Goal: Task Accomplishment & Management: Manage account settings

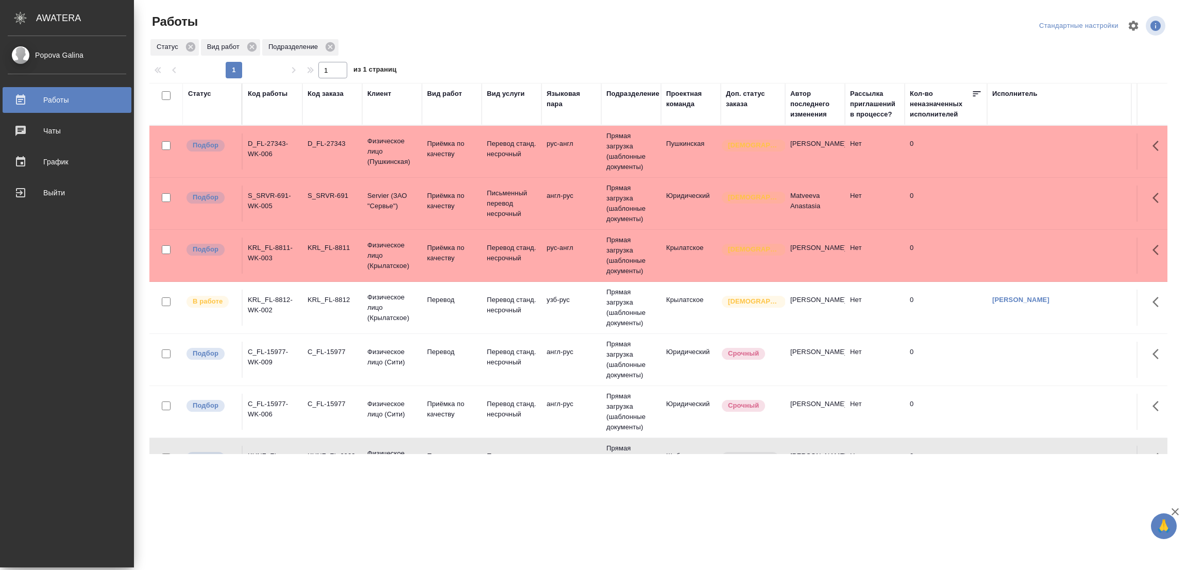
scroll to position [48, 0]
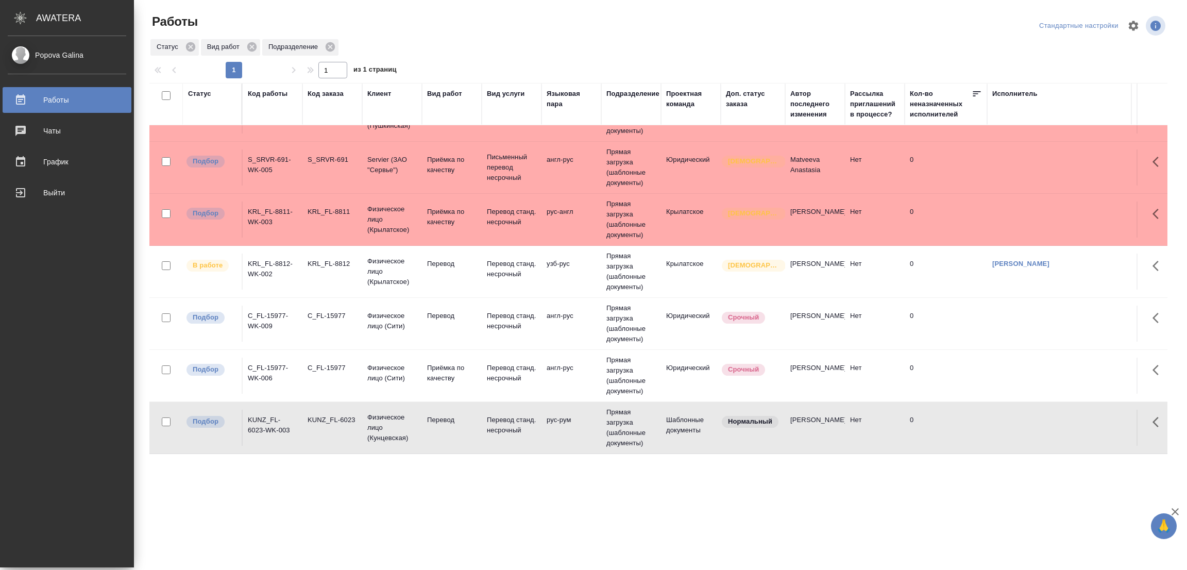
click at [444, 311] on p "Перевод" at bounding box center [451, 316] width 49 height 10
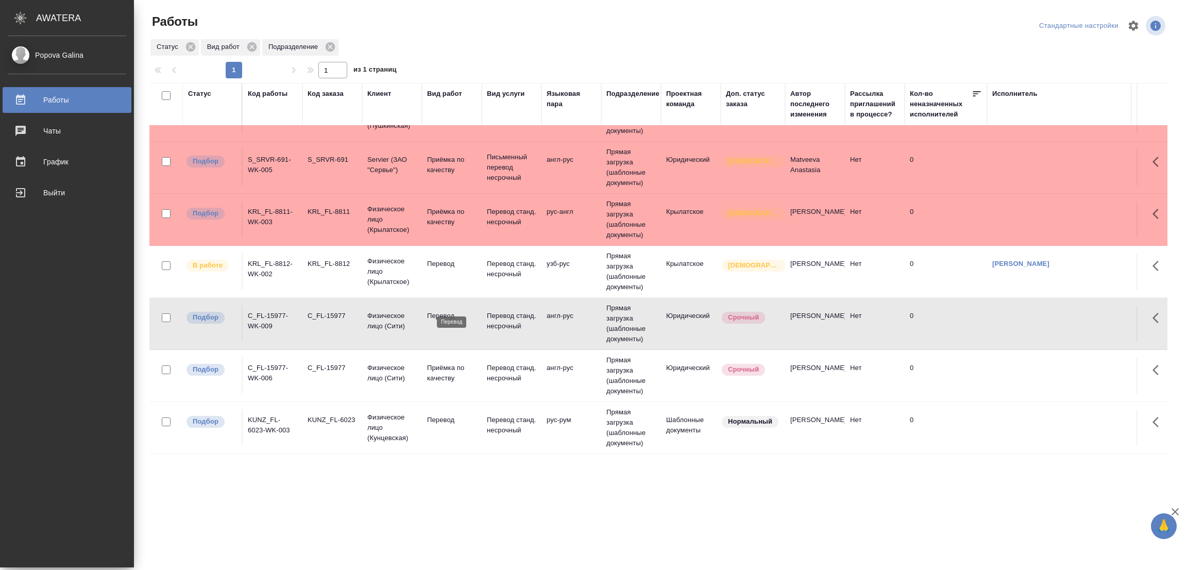
click at [444, 311] on p "Перевод" at bounding box center [451, 316] width 49 height 10
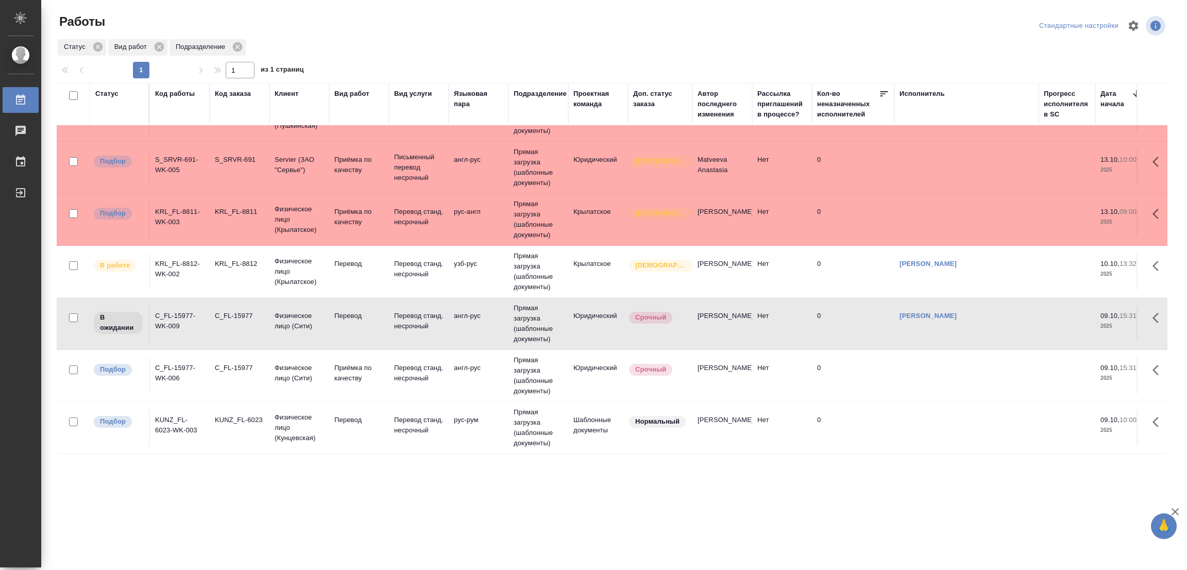
scroll to position [0, 0]
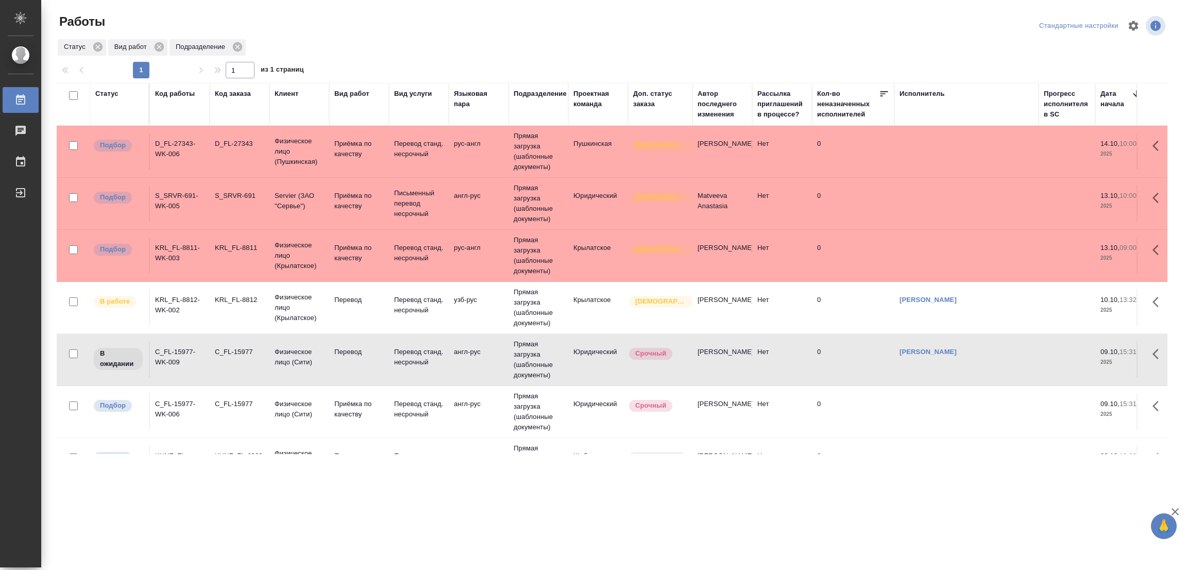
click at [655, 481] on div ".cls-1 fill:#fff; AWATERA Popova Galina Работы 0 Чаты График Выйти Работы Станд…" at bounding box center [593, 285] width 1187 height 570
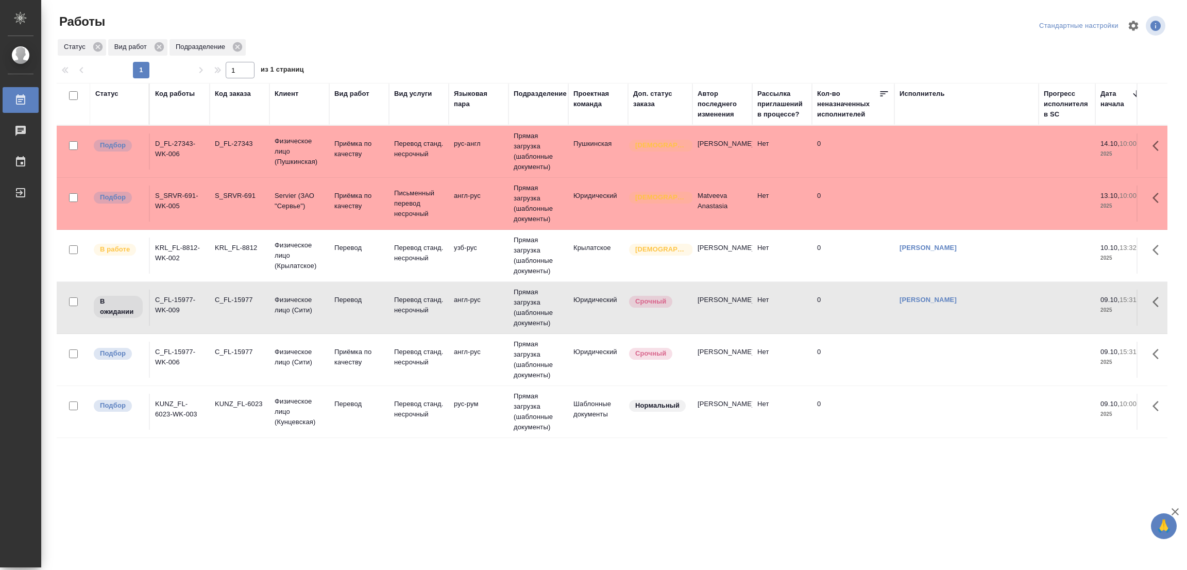
click at [412, 532] on div ".cls-1 fill:#fff; AWATERA Popova Galina Работы 0 Чаты График Выйти Работы Станд…" at bounding box center [593, 285] width 1187 height 570
click at [397, 475] on div ".cls-1 fill:#fff; AWATERA Popova Galina Работы 0 Чаты График Выйти Работы Станд…" at bounding box center [593, 285] width 1187 height 570
click at [388, 22] on div "Работы" at bounding box center [243, 21] width 373 height 16
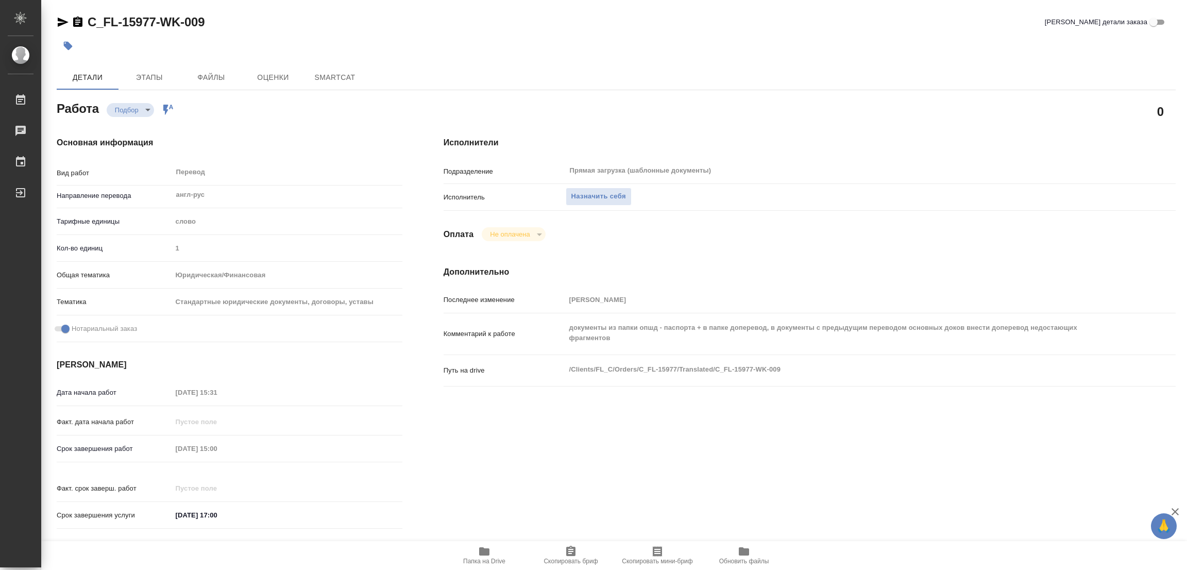
type textarea "x"
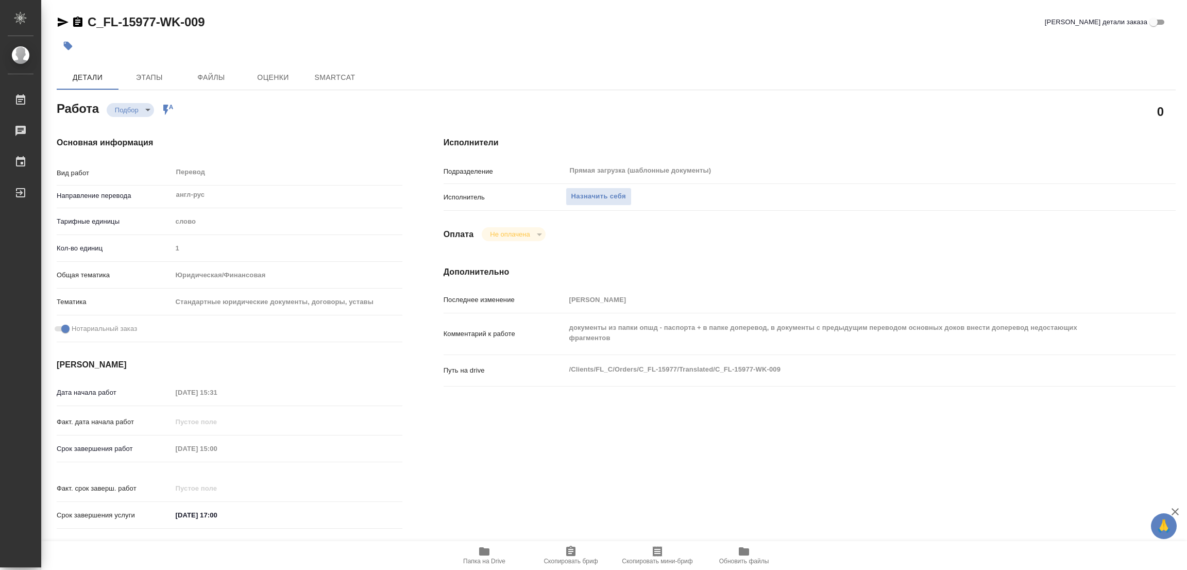
type textarea "x"
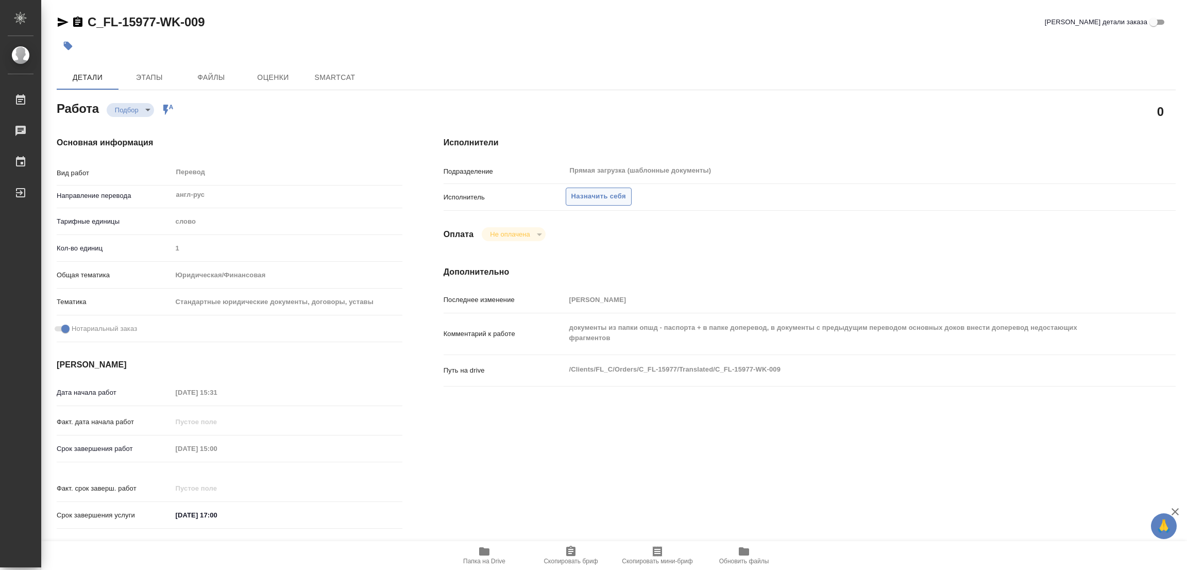
type textarea "x"
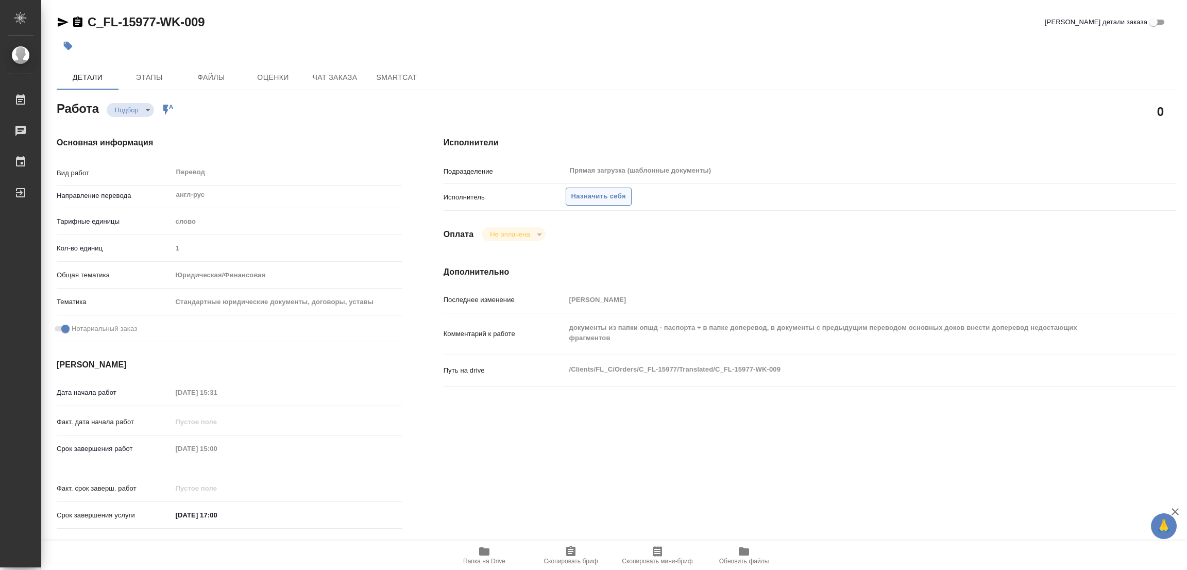
type textarea "x"
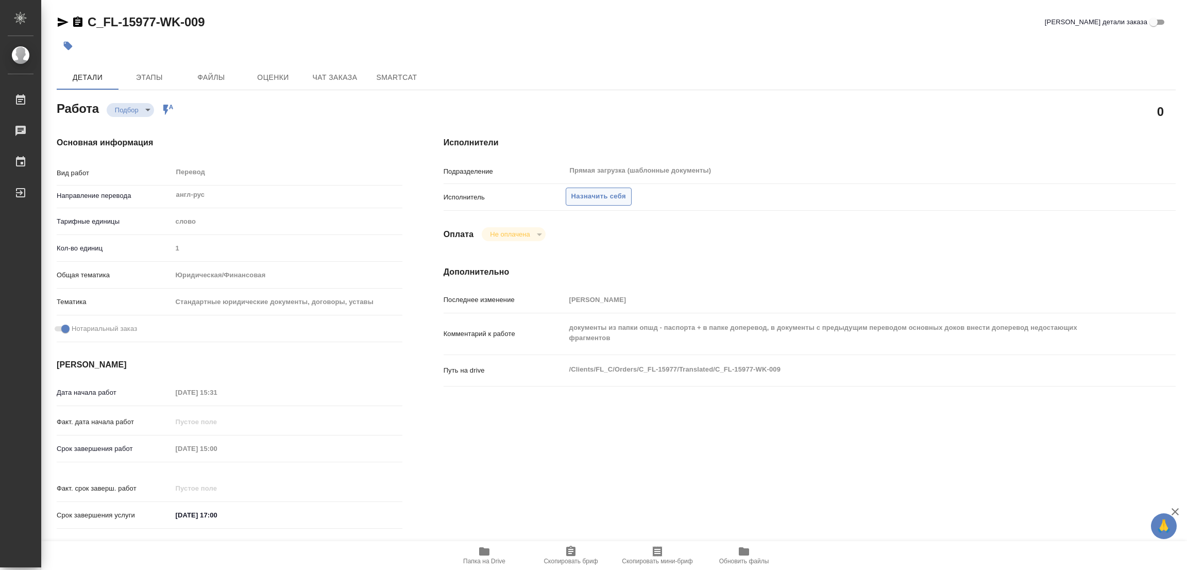
type textarea "x"
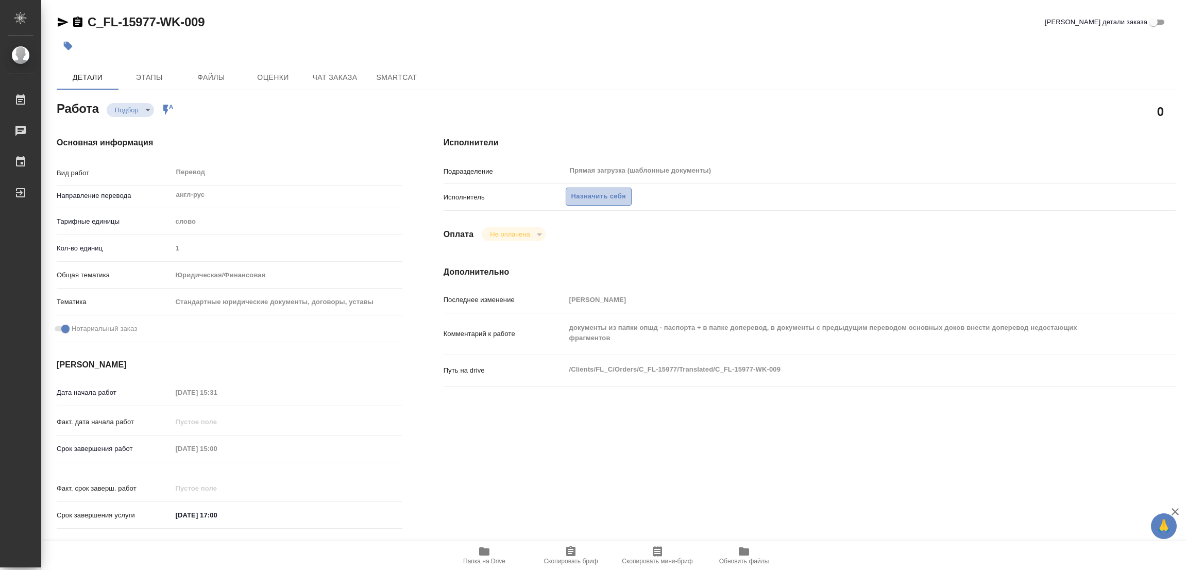
click at [587, 198] on span "Назначить себя" at bounding box center [598, 197] width 55 height 12
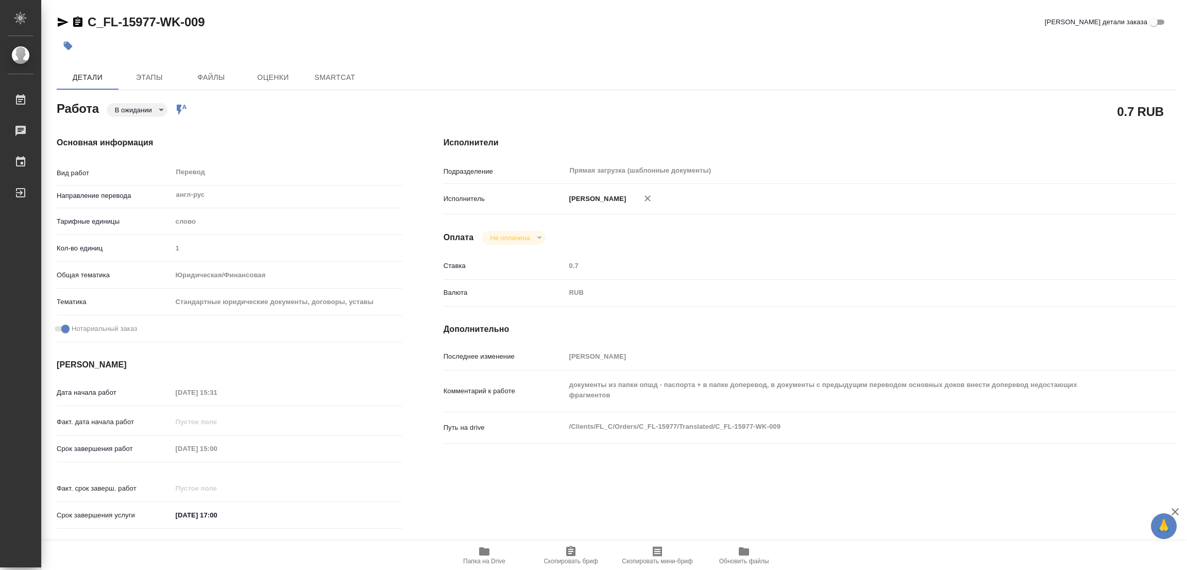
type textarea "x"
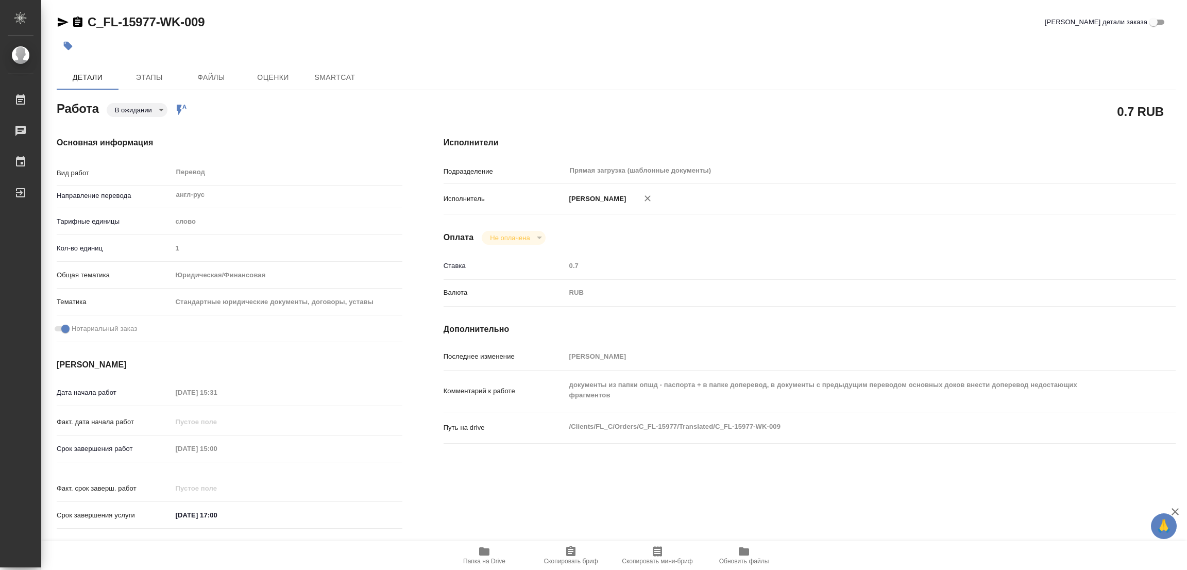
type textarea "x"
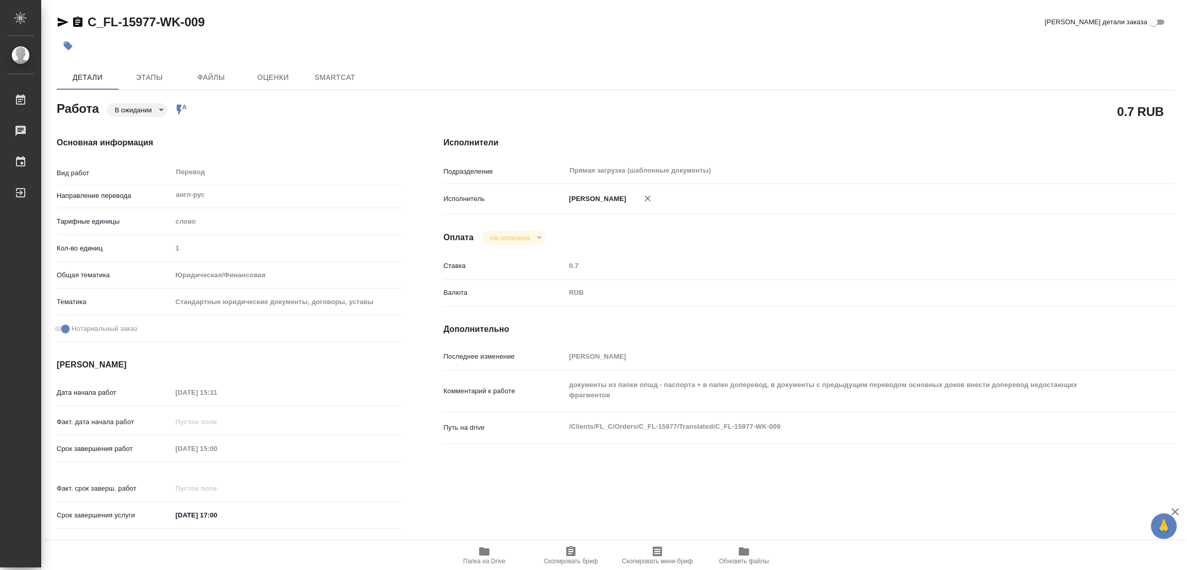
type textarea "x"
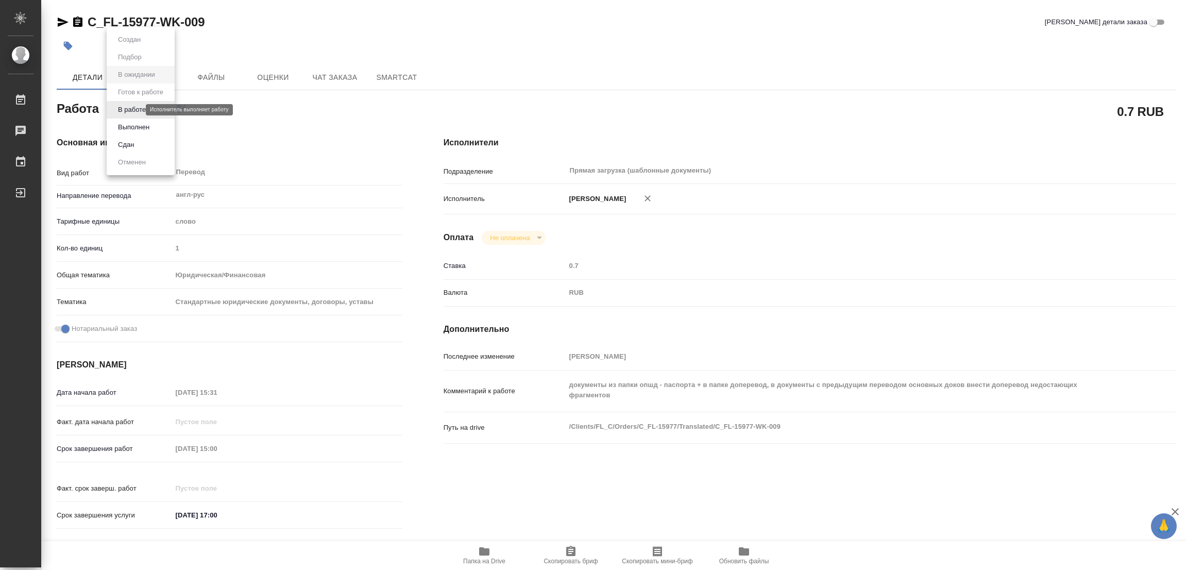
click at [131, 108] on body "🙏 .cls-1 fill:#fff; AWATERA Popova Galina Работы Чаты График Выйти C_FL-15977-W…" at bounding box center [593, 285] width 1187 height 570
click at [131, 108] on button "В работе" at bounding box center [132, 109] width 34 height 11
type textarea "x"
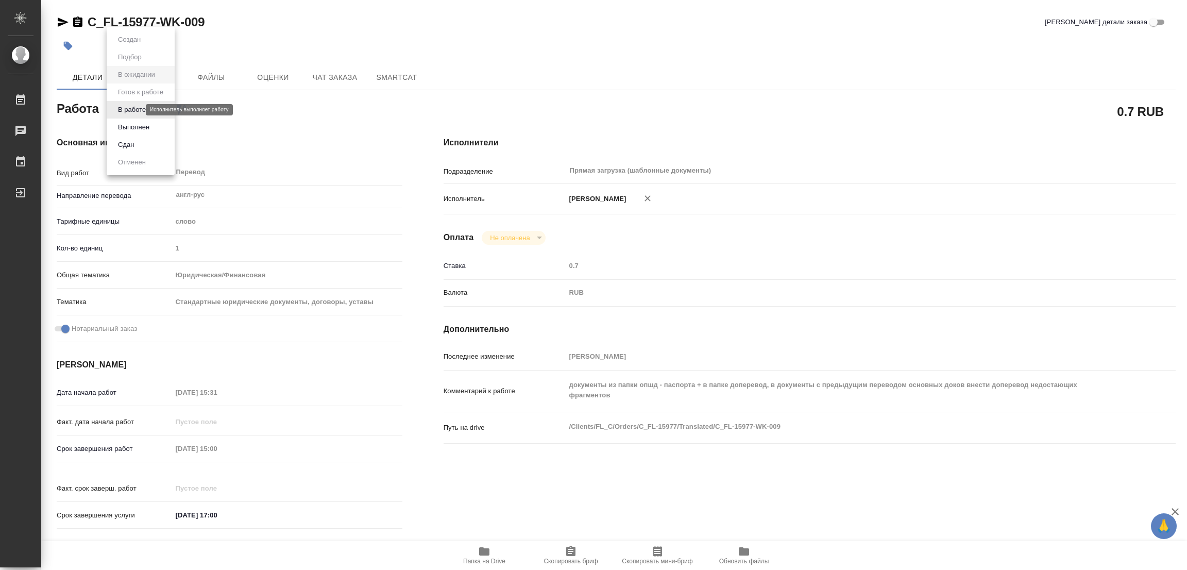
type textarea "x"
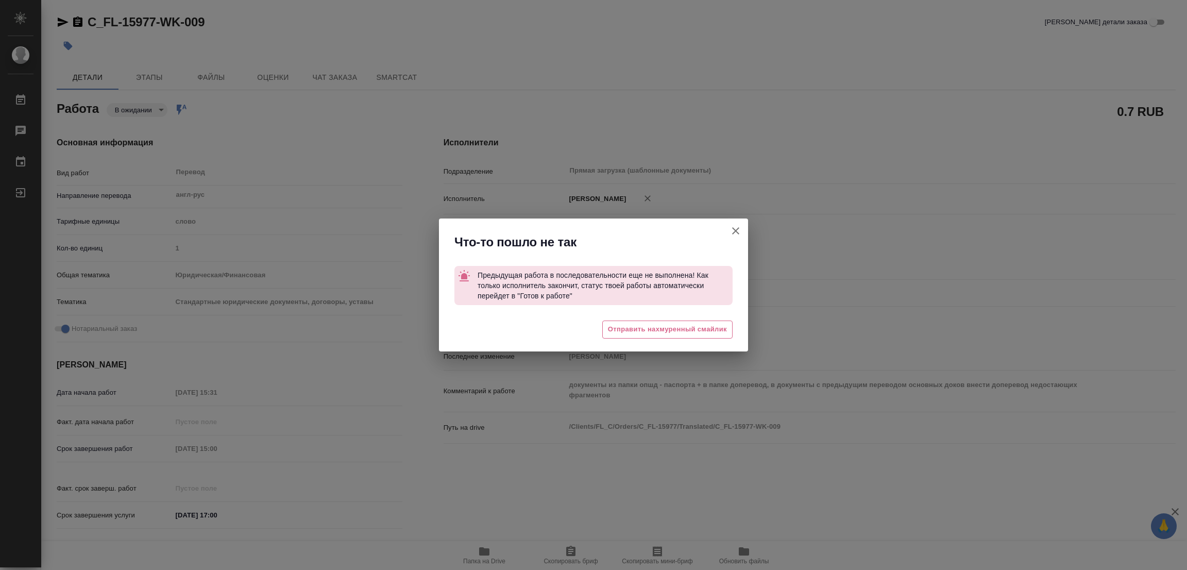
type textarea "x"
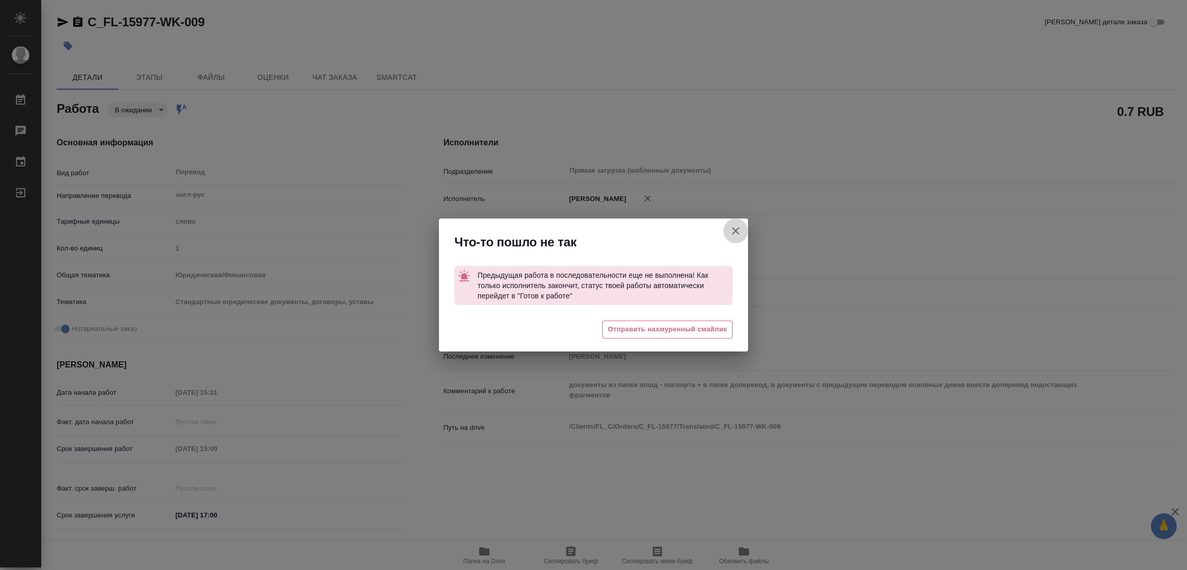
click at [731, 235] on icon "button" at bounding box center [735, 231] width 12 height 12
type textarea "x"
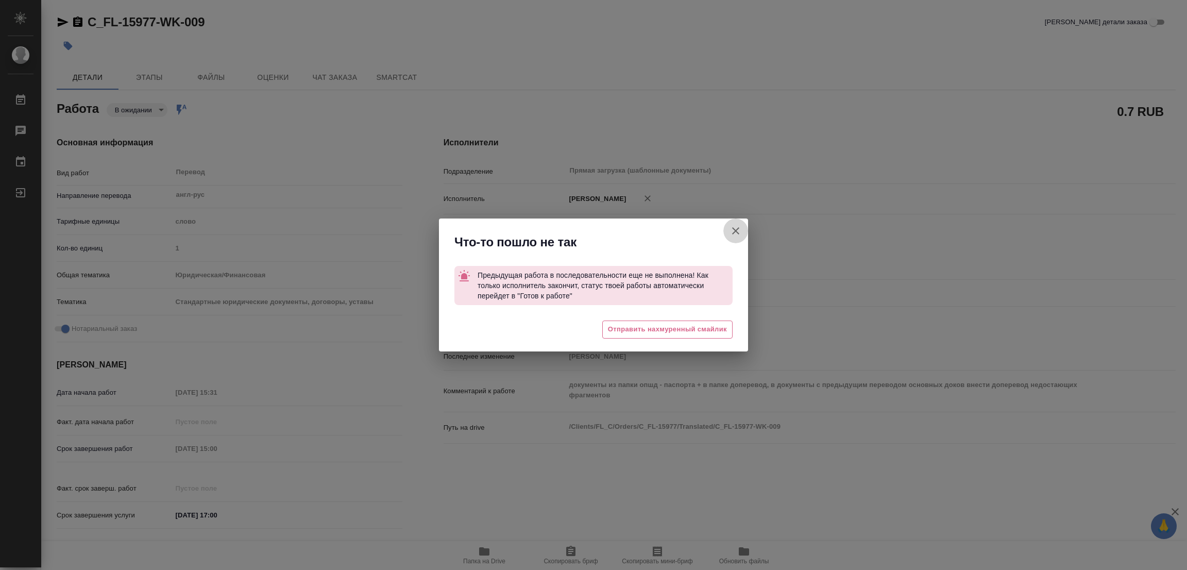
type textarea "x"
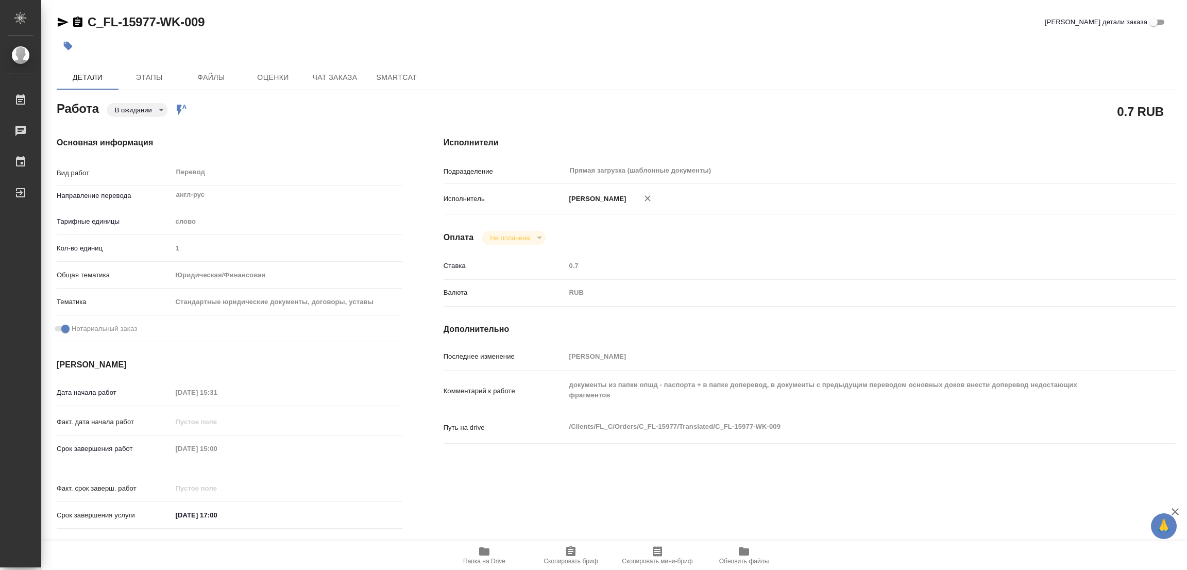
click at [573, 73] on div "Детали Этапы Файлы Оценки Чат заказа SmartCat" at bounding box center [616, 77] width 1119 height 25
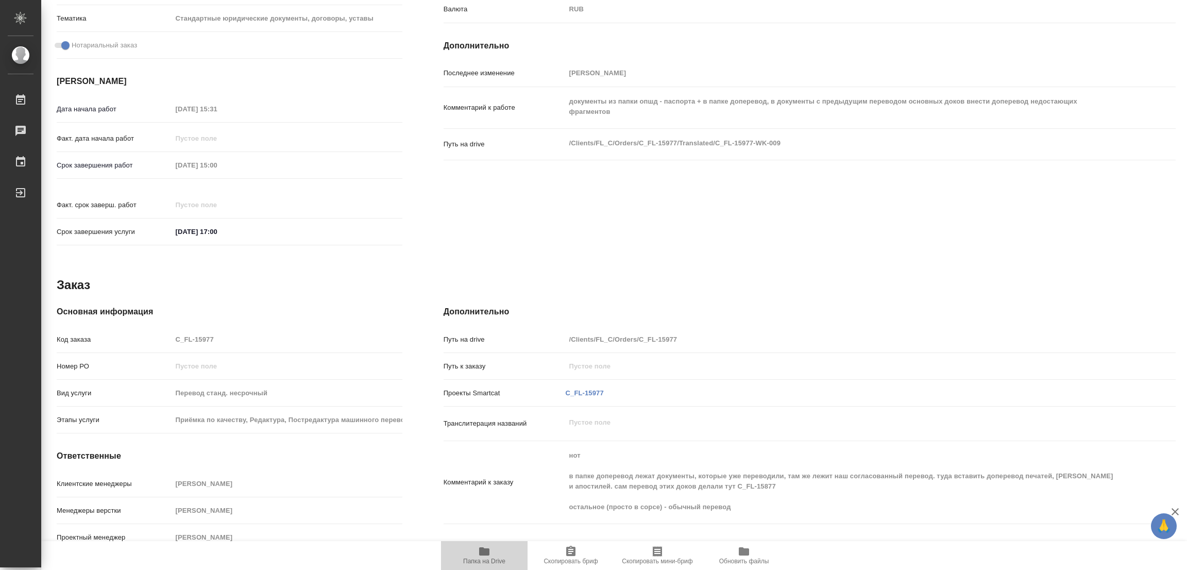
click at [480, 554] on icon "button" at bounding box center [484, 551] width 10 height 8
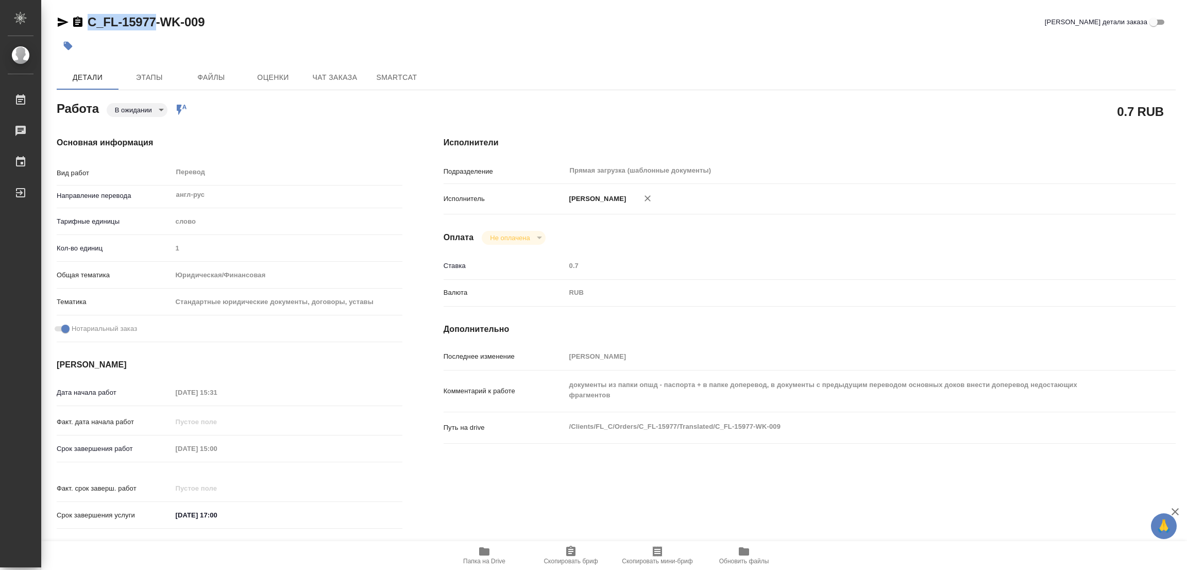
drag, startPoint x: 88, startPoint y: 9, endPoint x: 153, endPoint y: 25, distance: 67.3
click at [153, 25] on div "C_FL-15977-WK-009 Кратко детали заказа Детали Этапы Файлы Оценки Чат заказа Sma…" at bounding box center [616, 432] width 1130 height 864
copy link "C_FL-15977"
click at [559, 547] on span "Скопировать бриф" at bounding box center [571, 555] width 74 height 20
copy link "C_FL-15977"
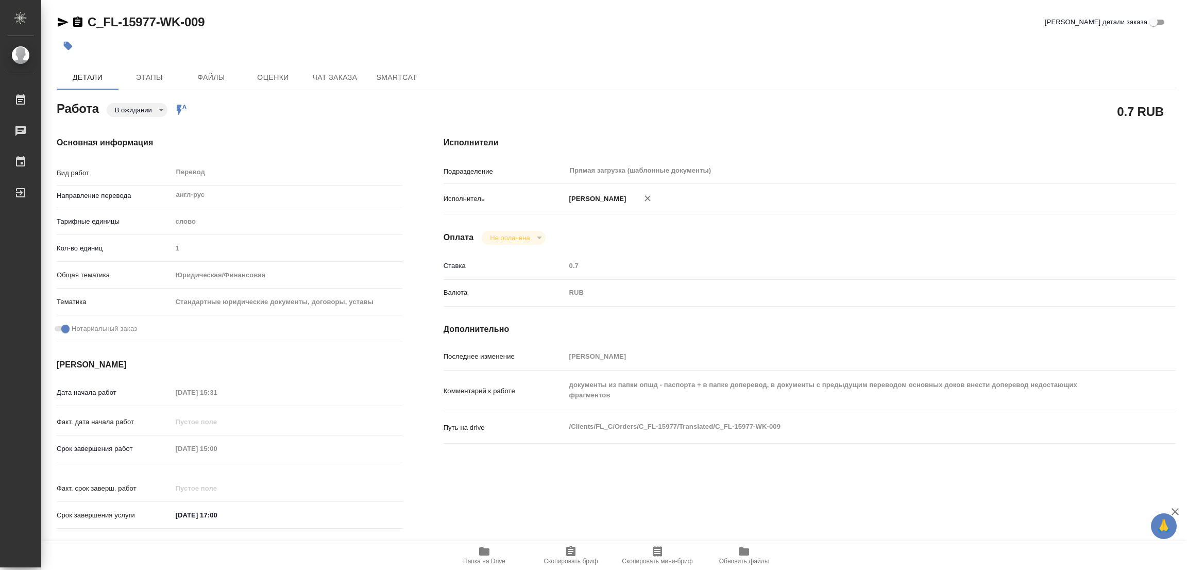
click at [119, 454] on div "Срок завершения работ 13.10.2025 15:00" at bounding box center [230, 448] width 346 height 18
drag, startPoint x: 253, startPoint y: 145, endPoint x: 328, endPoint y: 11, distance: 154.0
click at [254, 137] on h4 "Основная информация" at bounding box center [230, 142] width 346 height 12
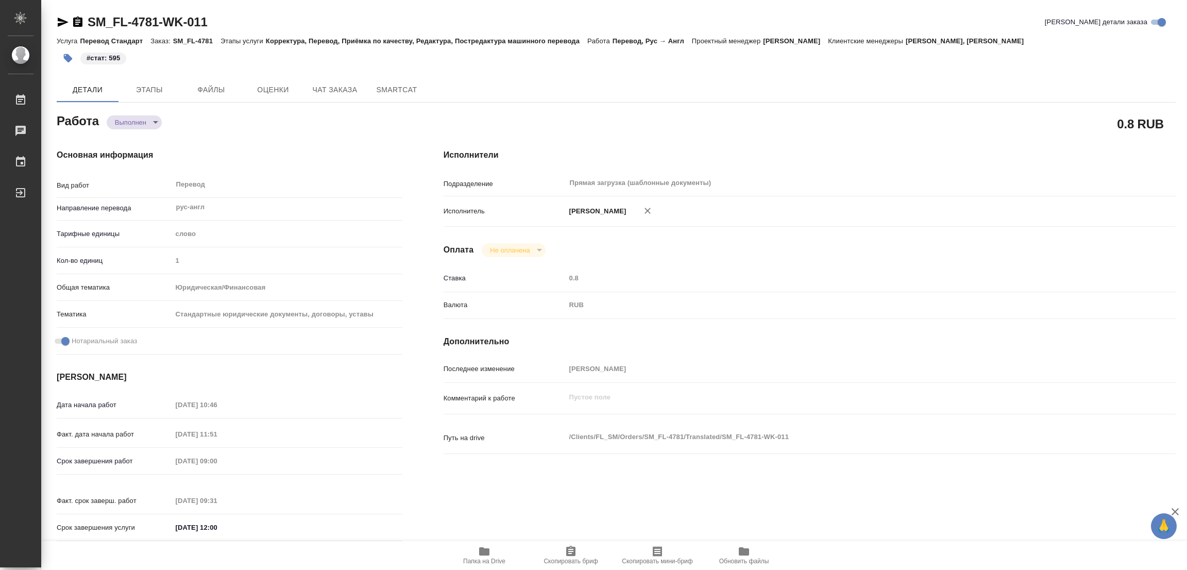
click at [152, 90] on span "Этапы" at bounding box center [149, 89] width 49 height 13
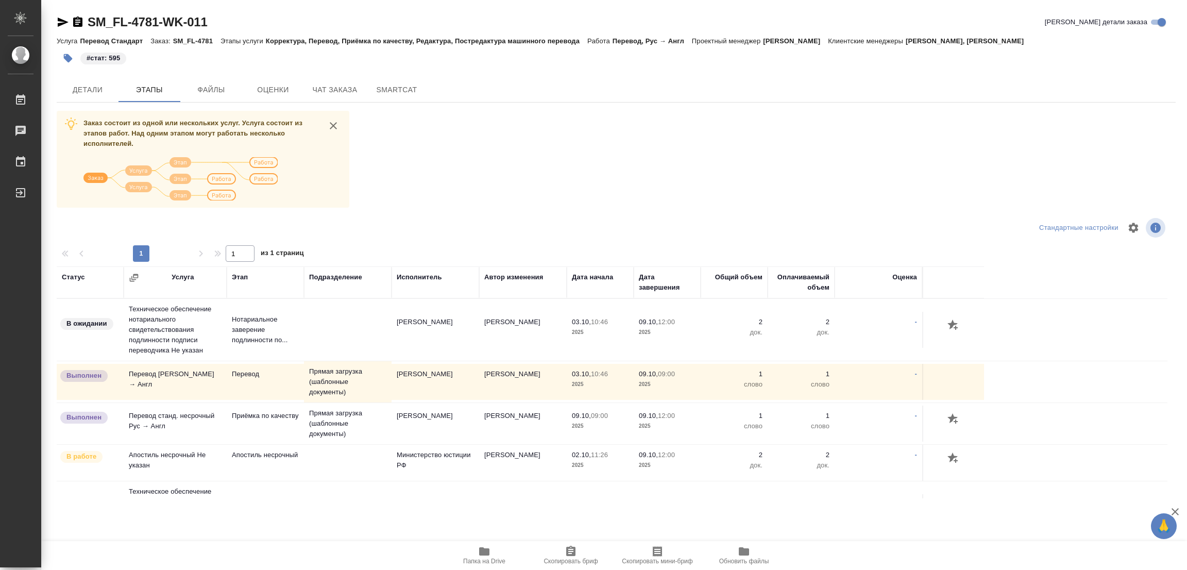
click at [490, 137] on div "Заказ состоит из одной или нескольких услуг. Услуга состоит из этапов работ. На…" at bounding box center [616, 304] width 1119 height 387
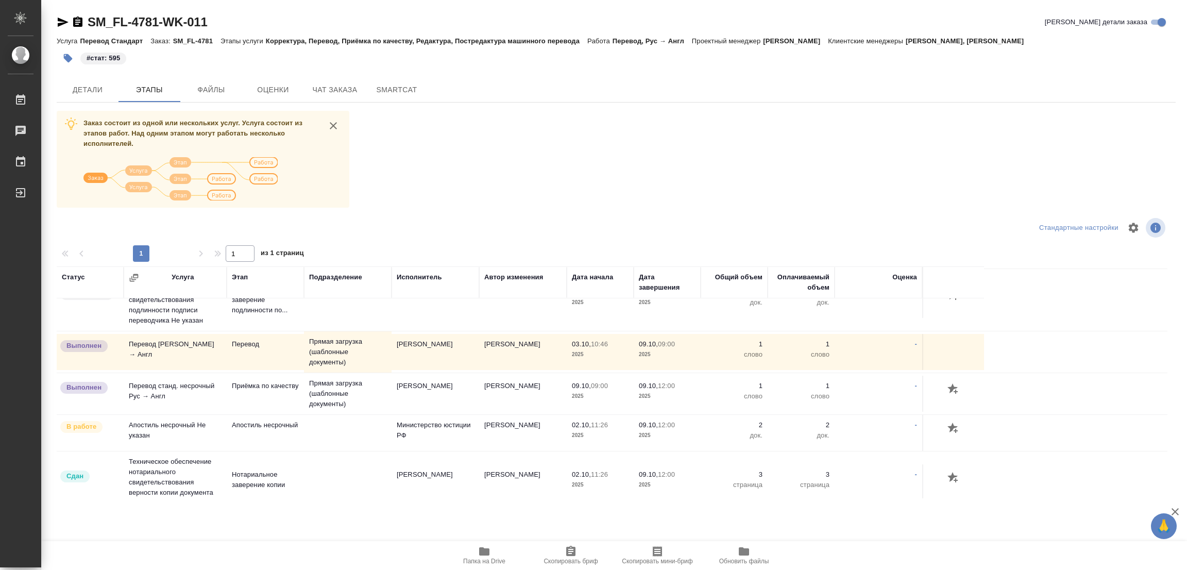
scroll to position [45, 0]
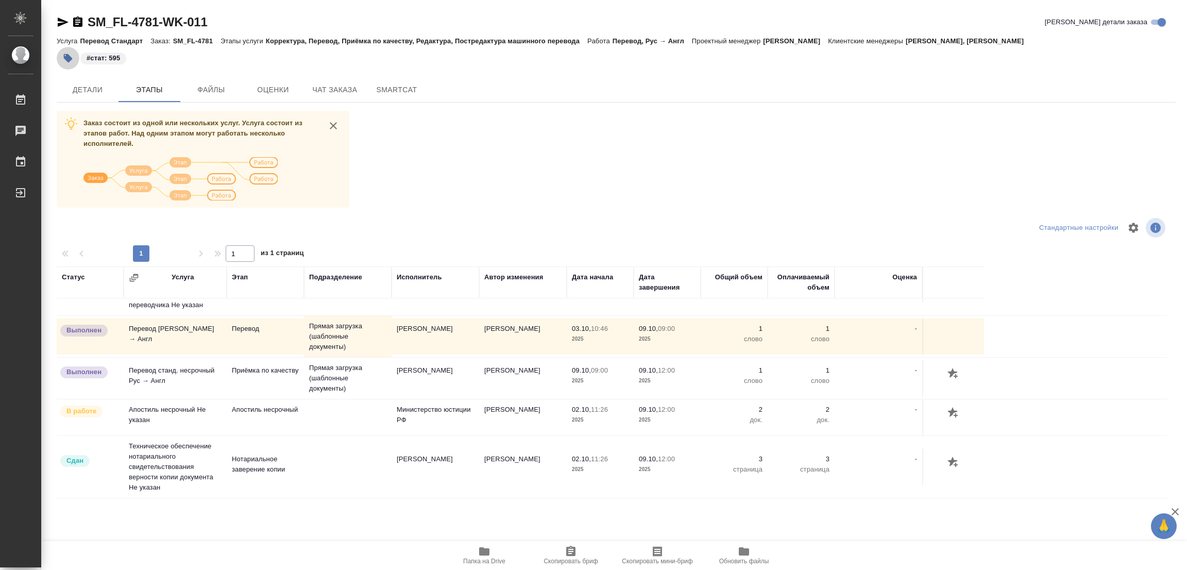
click at [71, 54] on icon "button" at bounding box center [68, 58] width 10 height 10
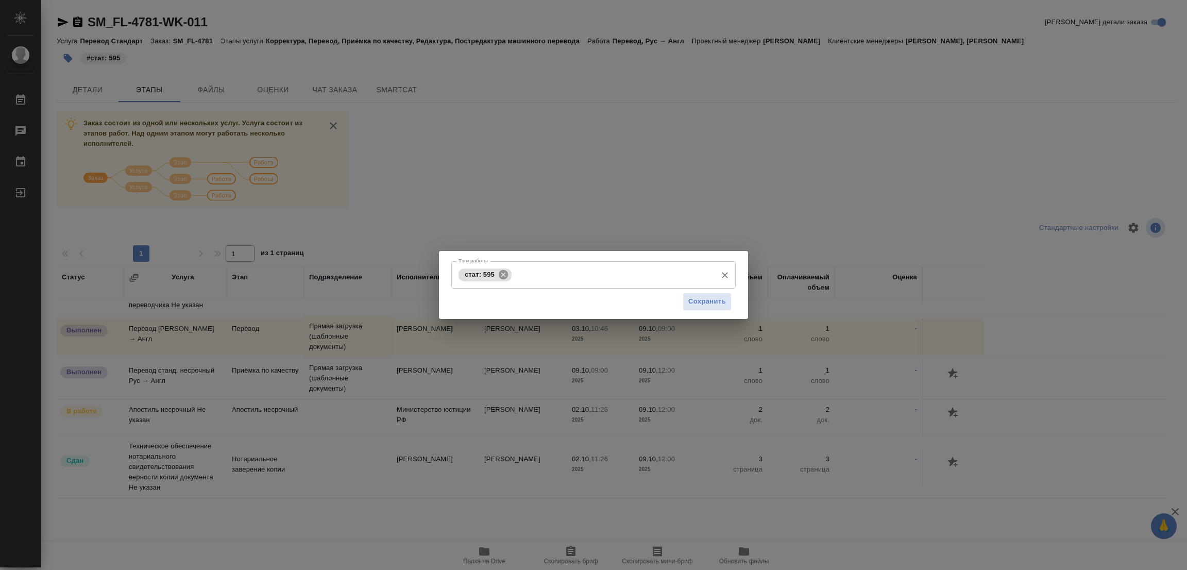
click at [503, 275] on icon at bounding box center [503, 274] width 11 height 11
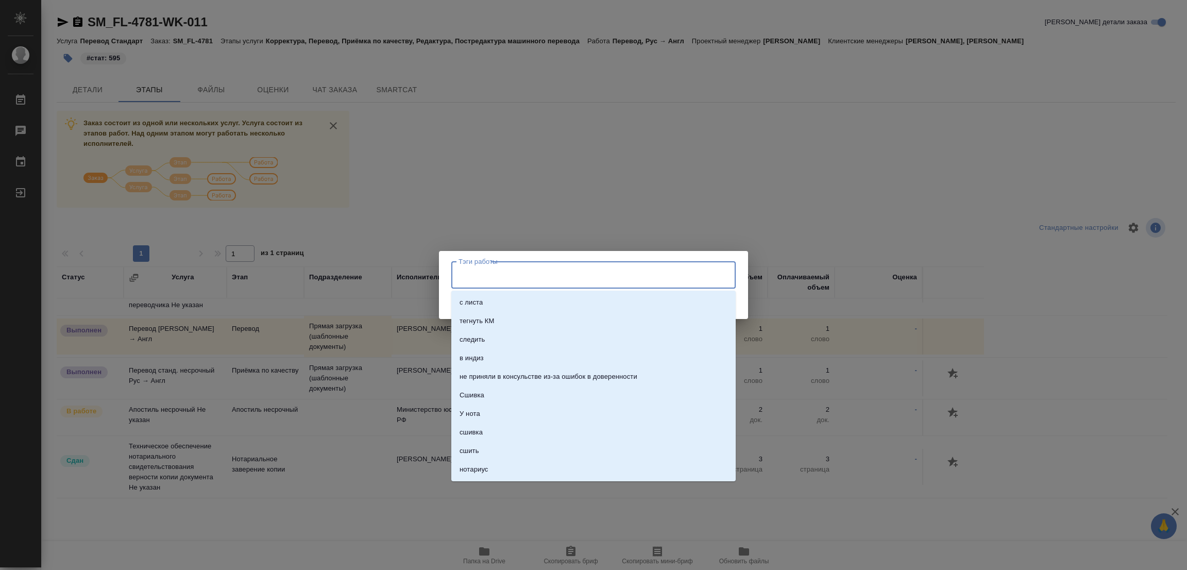
click at [502, 275] on input "Тэги работы" at bounding box center [583, 275] width 255 height 18
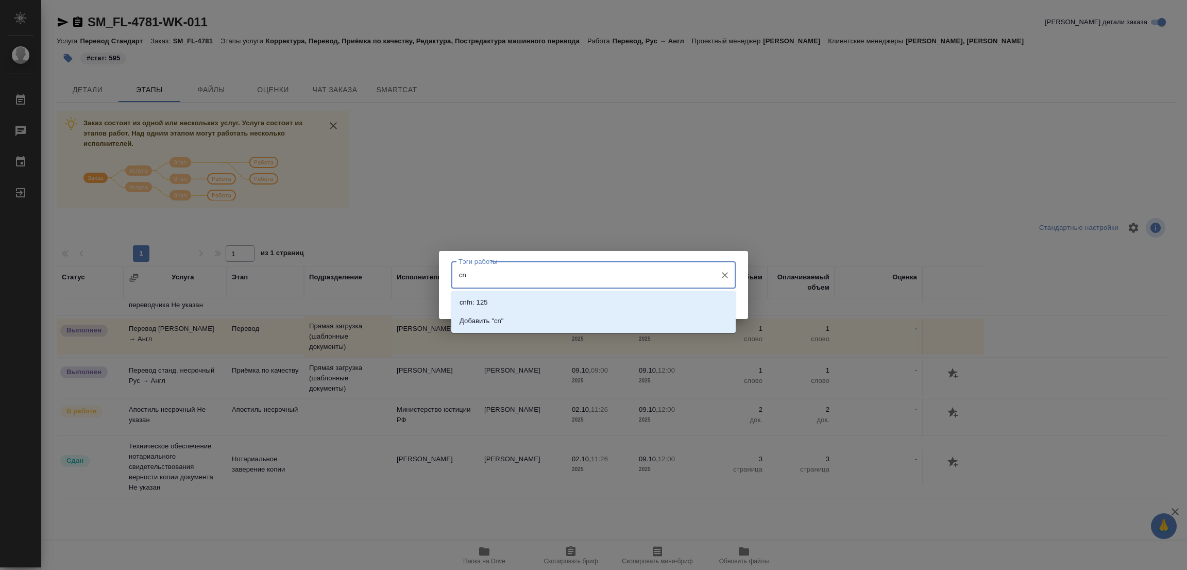
type input "c"
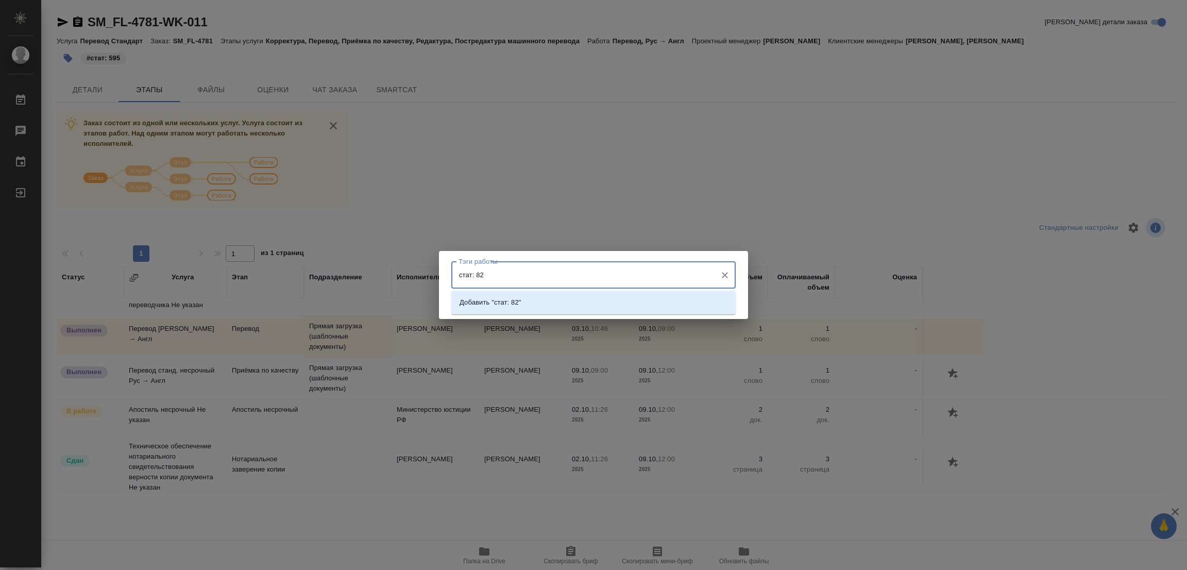
type input "стат: 820"
click at [511, 303] on p "Добавить "стат: 820"" at bounding box center [491, 302] width 65 height 10
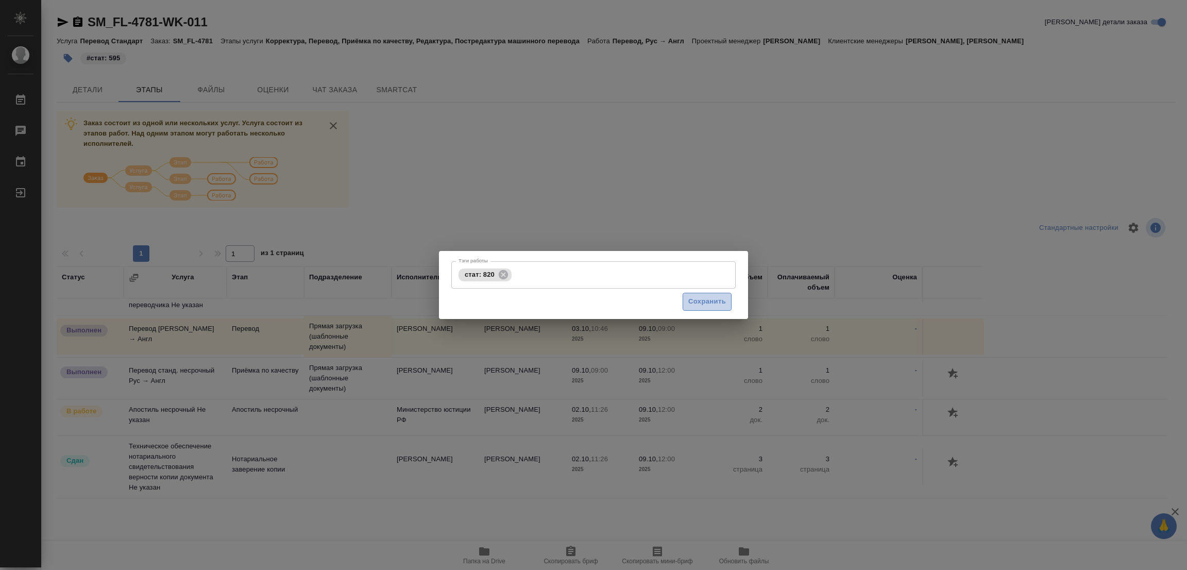
click at [705, 296] on span "Сохранить" at bounding box center [707, 302] width 38 height 12
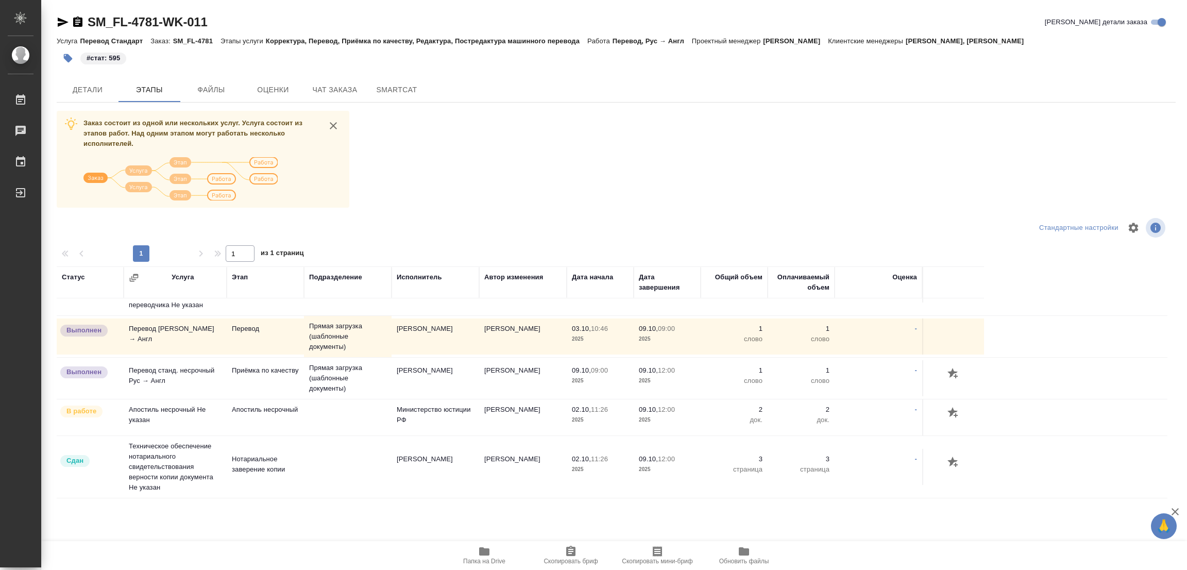
click at [817, 202] on div "Заказ состоит из одной или нескольких услуг. Услуга состоит из этапов работ. На…" at bounding box center [616, 304] width 1119 height 387
click at [591, 66] on div "#стат: 820" at bounding box center [430, 58] width 746 height 23
click at [400, 157] on div "Заказ состоит из одной или нескольких услуг. Услуга состоит из этапов работ. На…" at bounding box center [616, 304] width 1119 height 387
click at [80, 90] on span "Детали" at bounding box center [87, 89] width 49 height 13
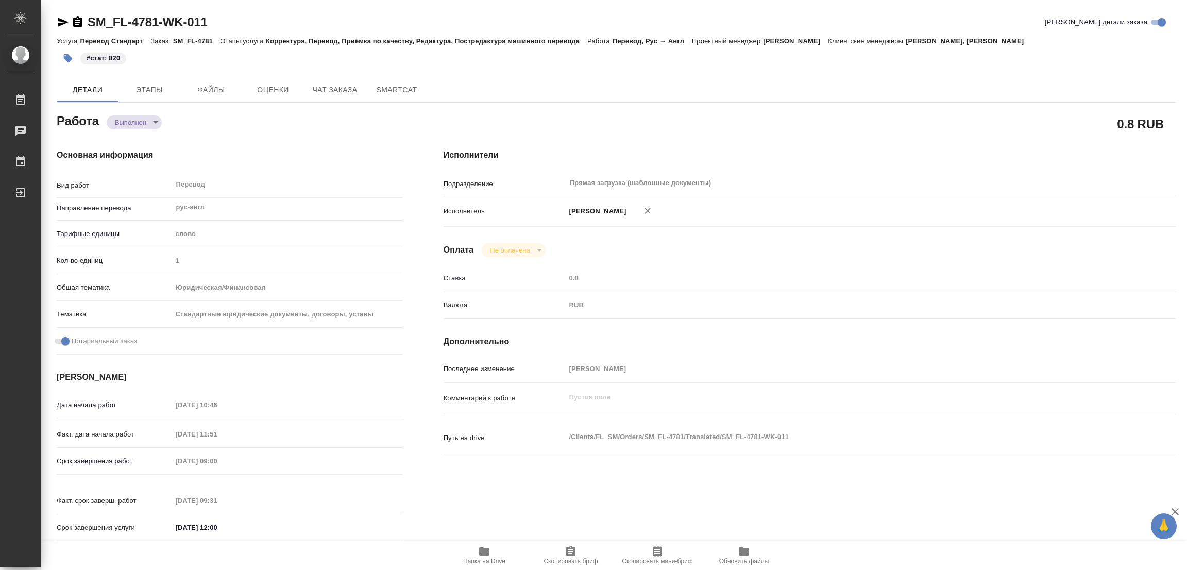
type textarea "x"
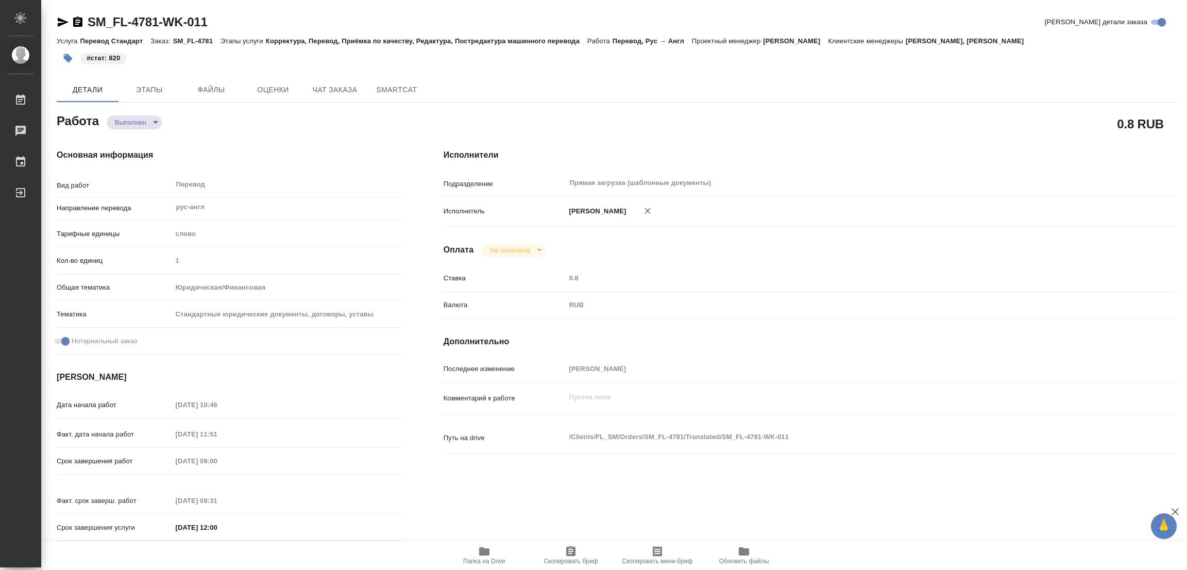
type textarea "x"
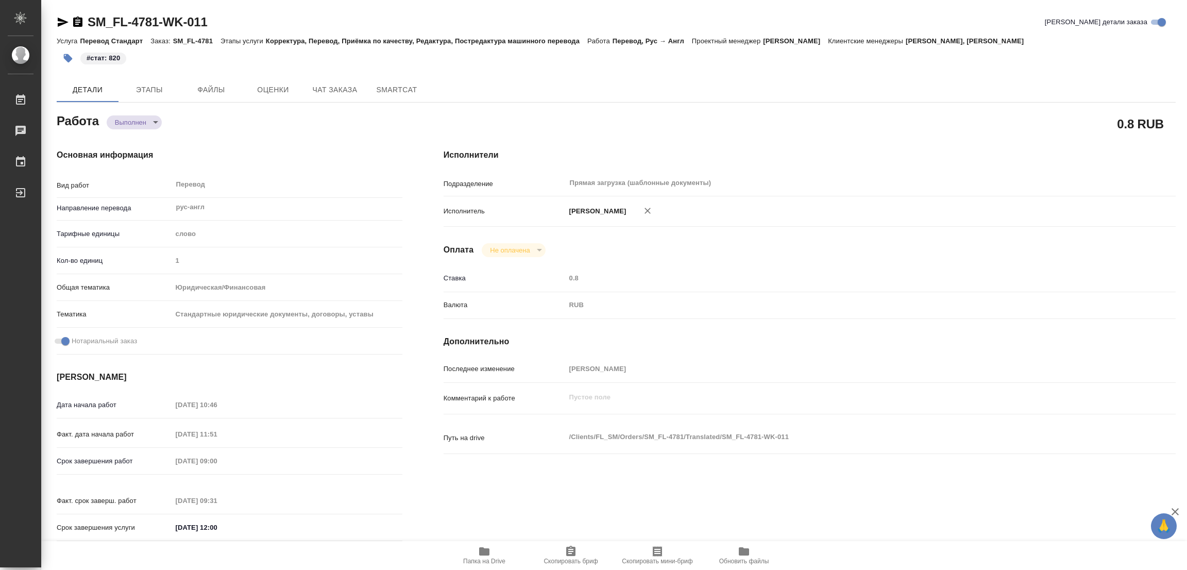
type textarea "x"
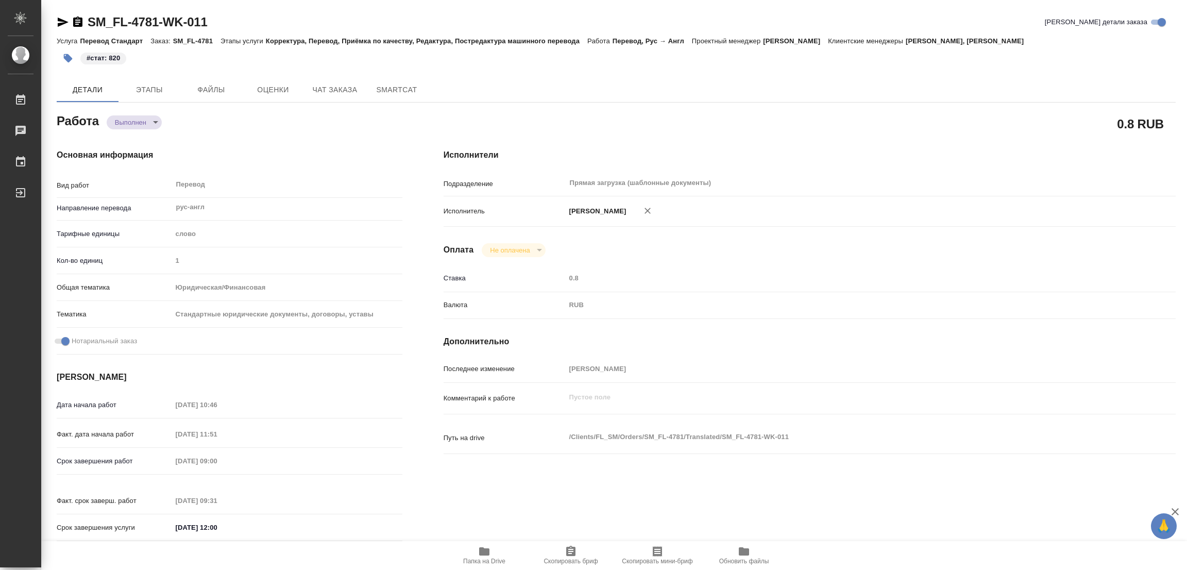
click at [784, 135] on div "Исполнители Подразделение Прямая загрузка (шаблонные документы) ​ Исполнитель П…" at bounding box center [809, 348] width 773 height 440
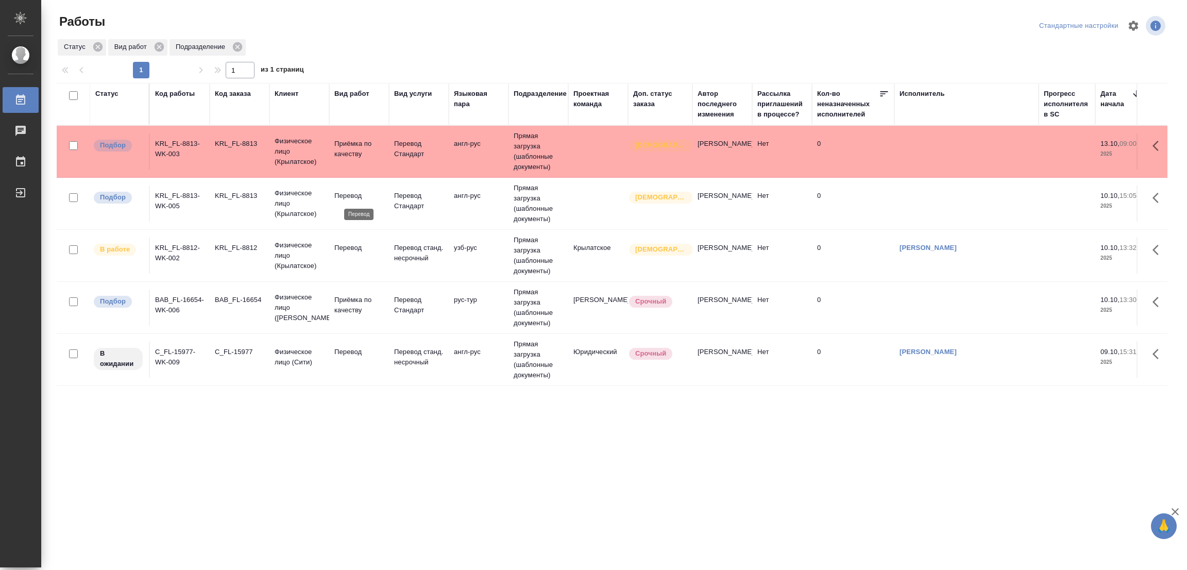
click at [339, 193] on p "Перевод" at bounding box center [358, 196] width 49 height 10
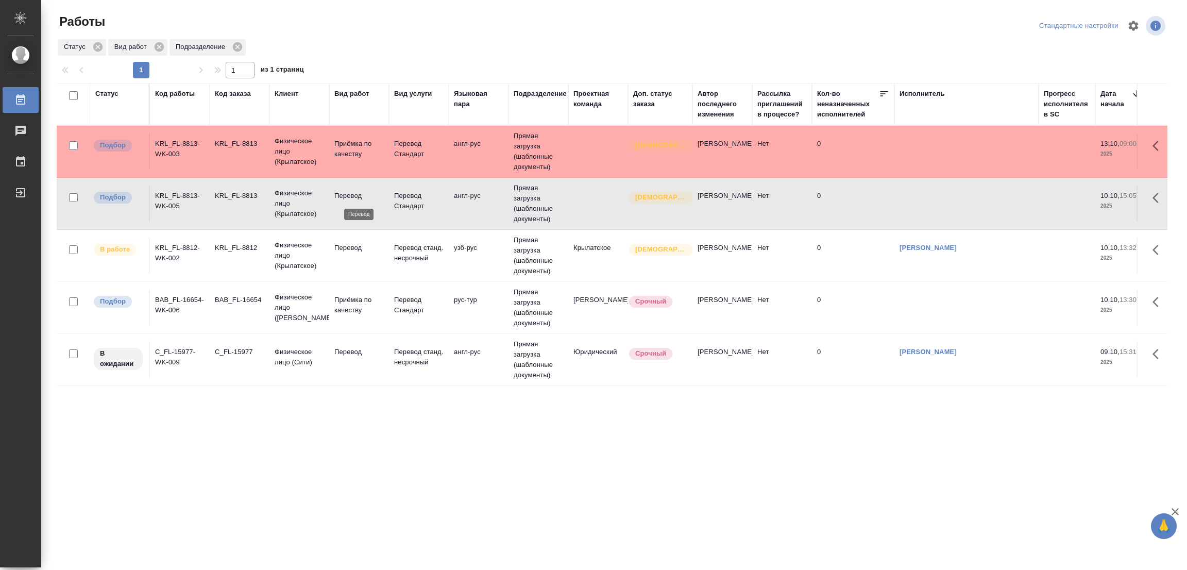
click at [339, 193] on p "Перевод" at bounding box center [358, 196] width 49 height 10
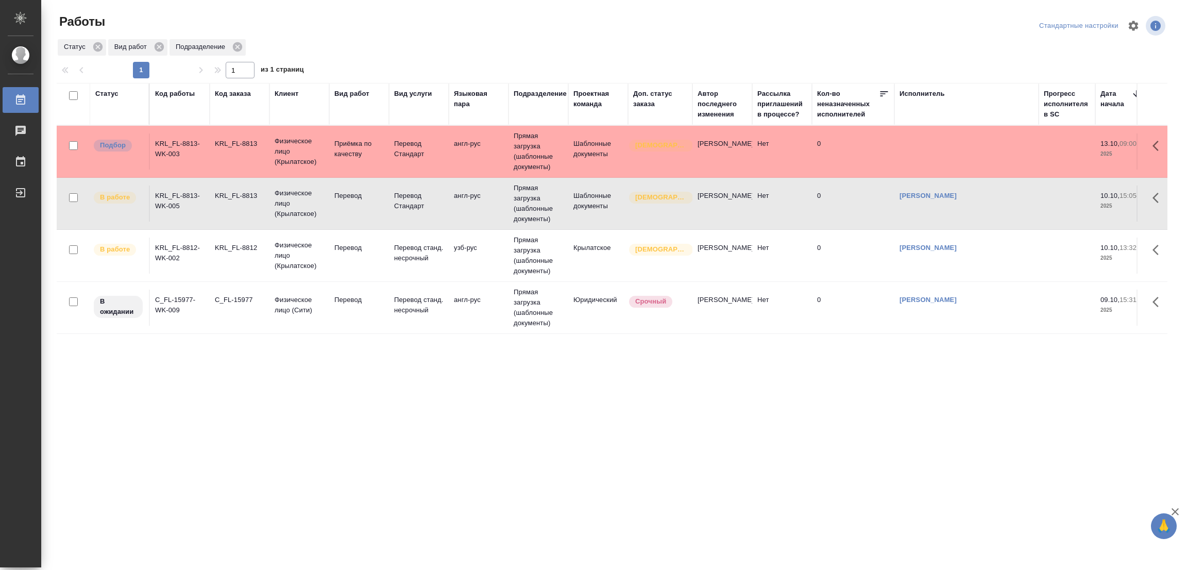
click at [244, 378] on div "Статус Код работы Код заказа Клиент Вид работ Вид услуги Языковая пара Подразде…" at bounding box center [612, 268] width 1110 height 371
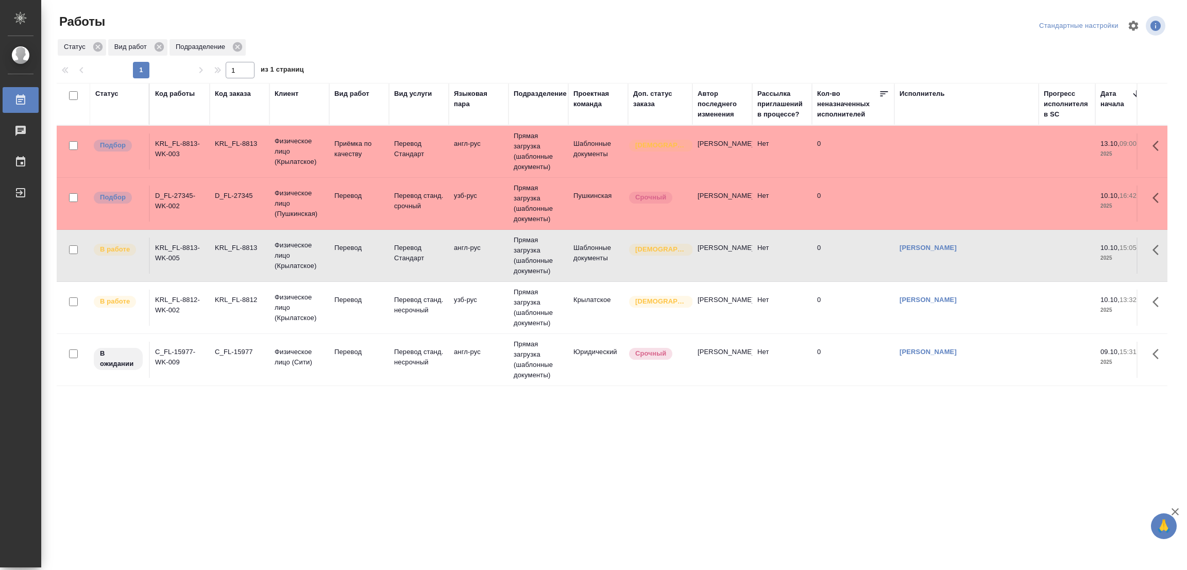
click at [170, 346] on td "C_FL-15977-WK-009" at bounding box center [180, 359] width 60 height 36
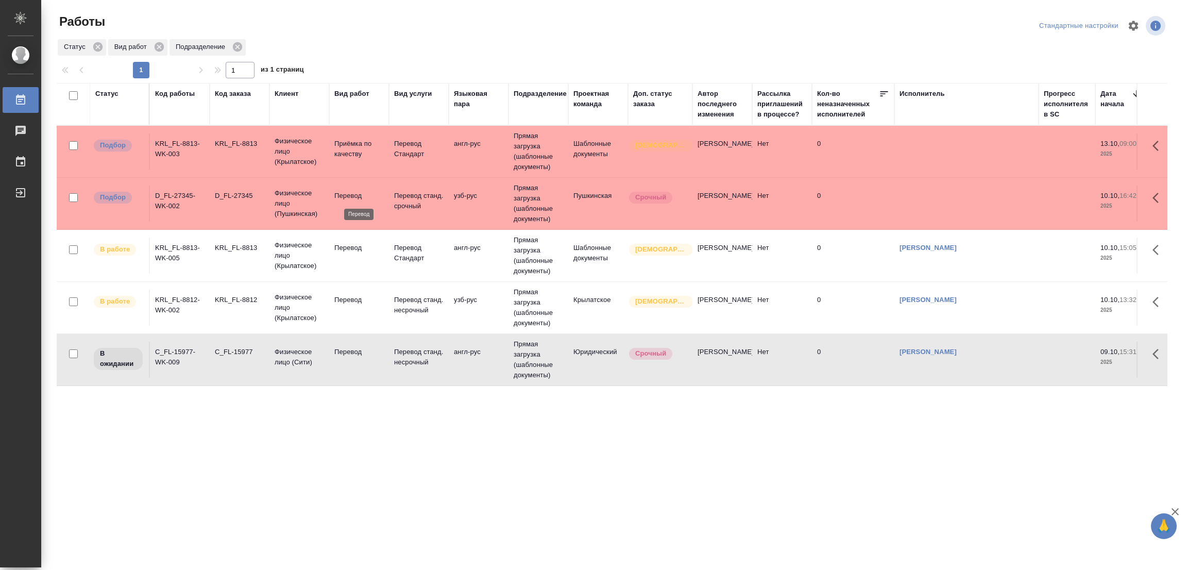
click at [352, 192] on p "Перевод" at bounding box center [358, 196] width 49 height 10
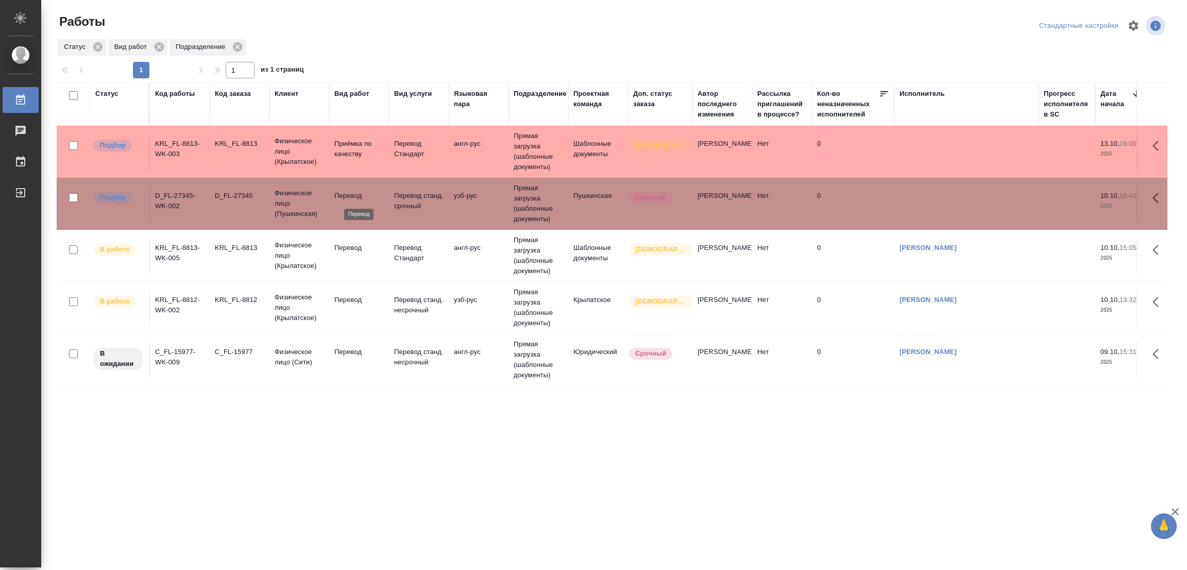
click at [352, 192] on p "Перевод" at bounding box center [358, 196] width 49 height 10
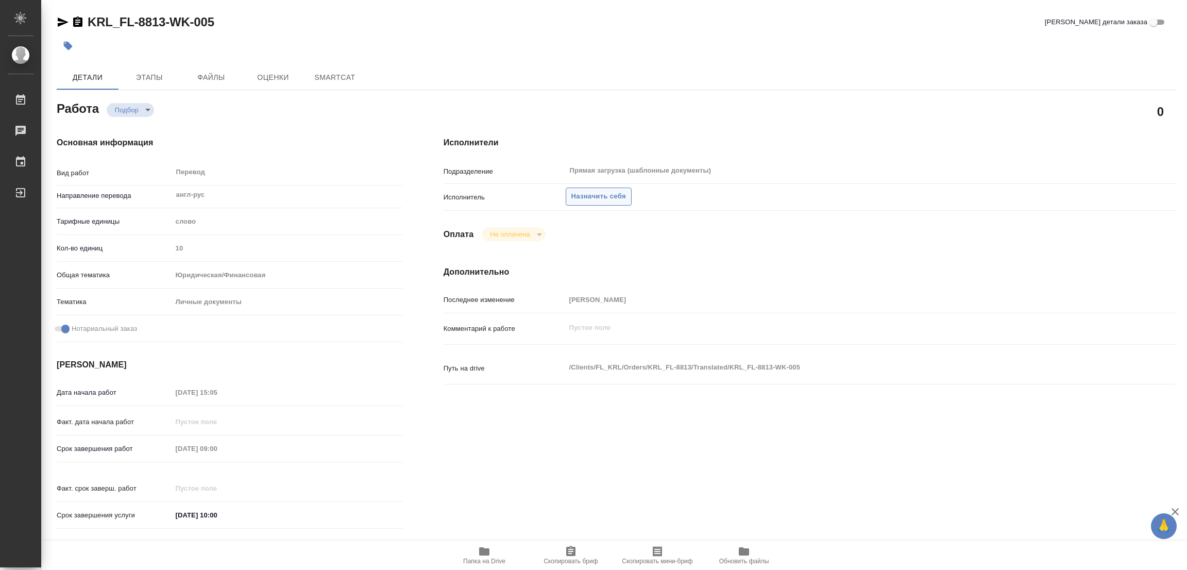
type textarea "x"
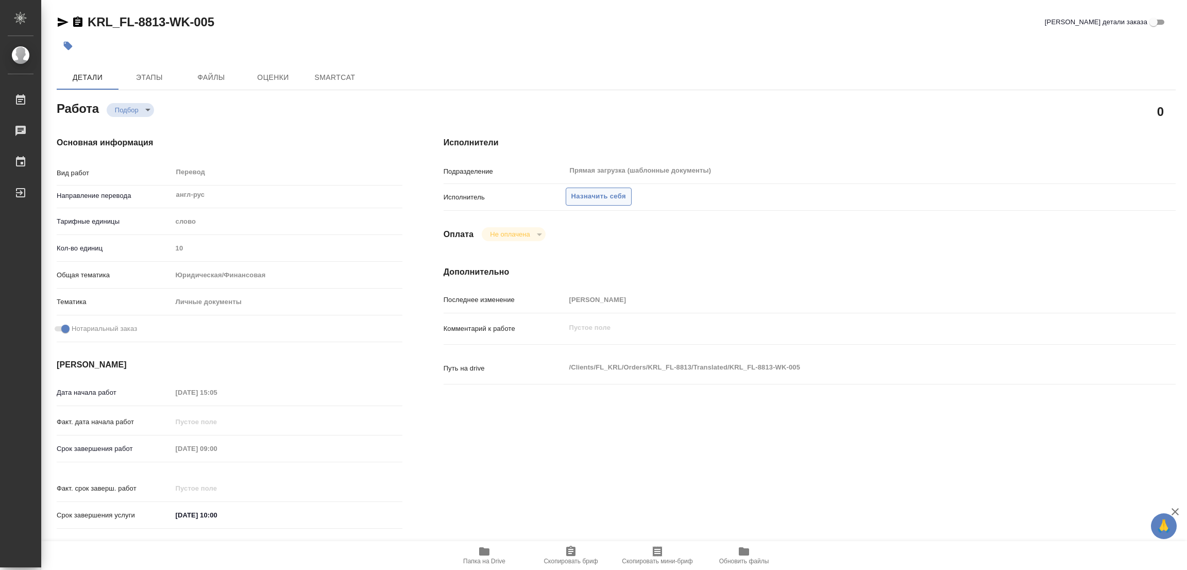
type textarea "x"
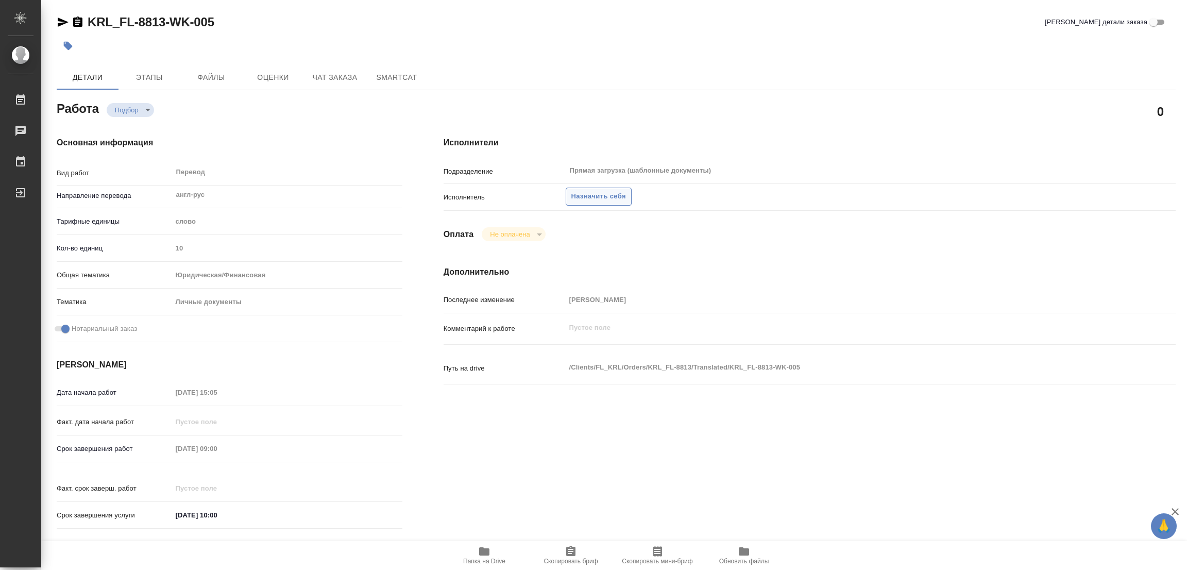
type textarea "x"
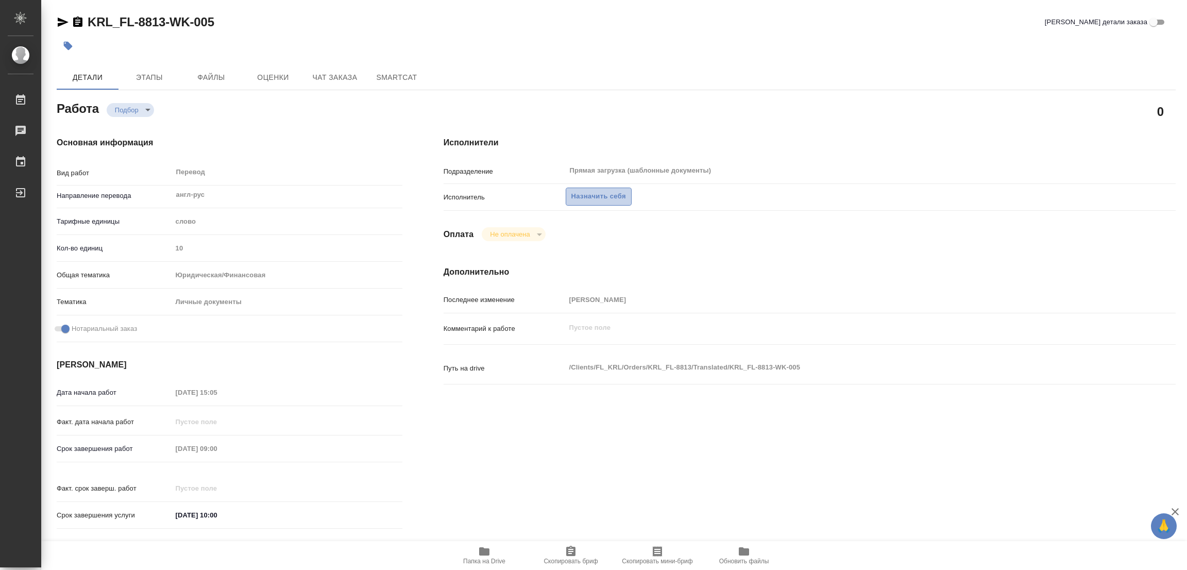
type textarea "x"
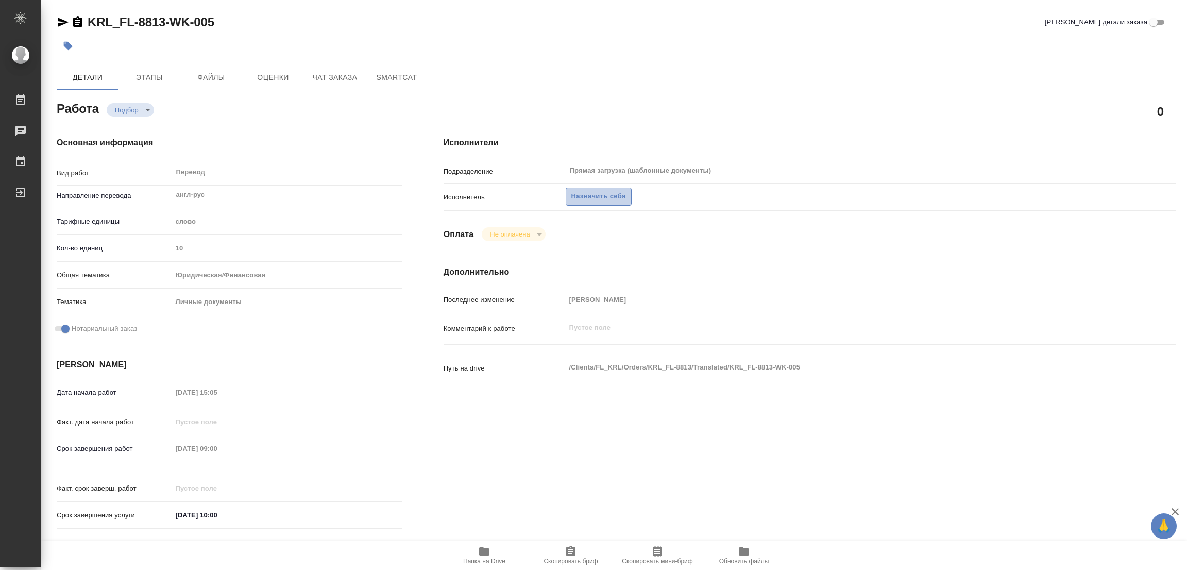
type textarea "x"
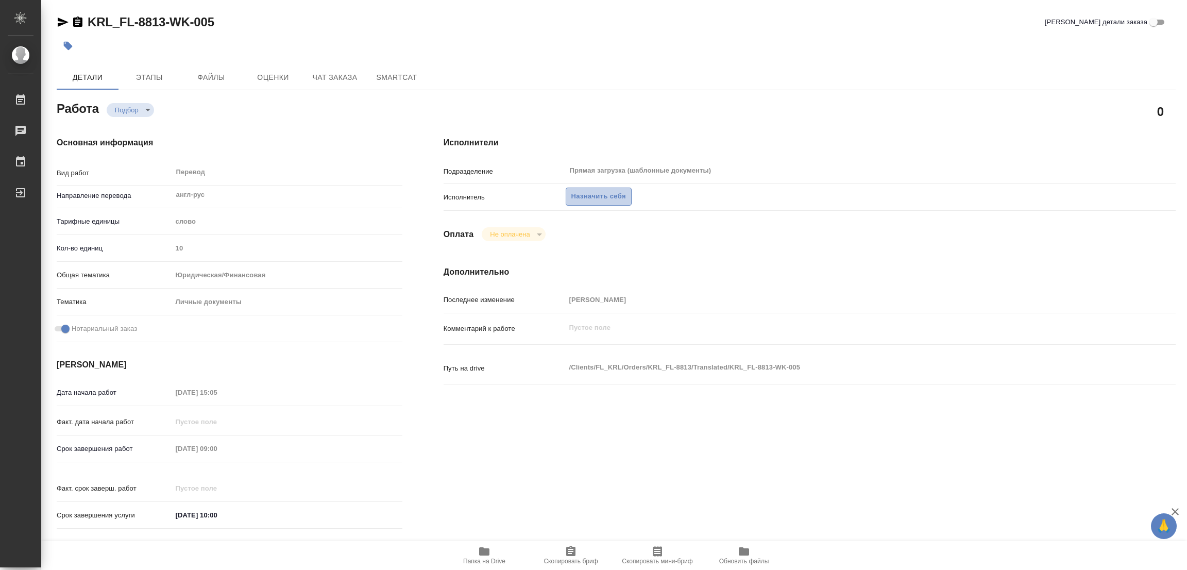
type textarea "x"
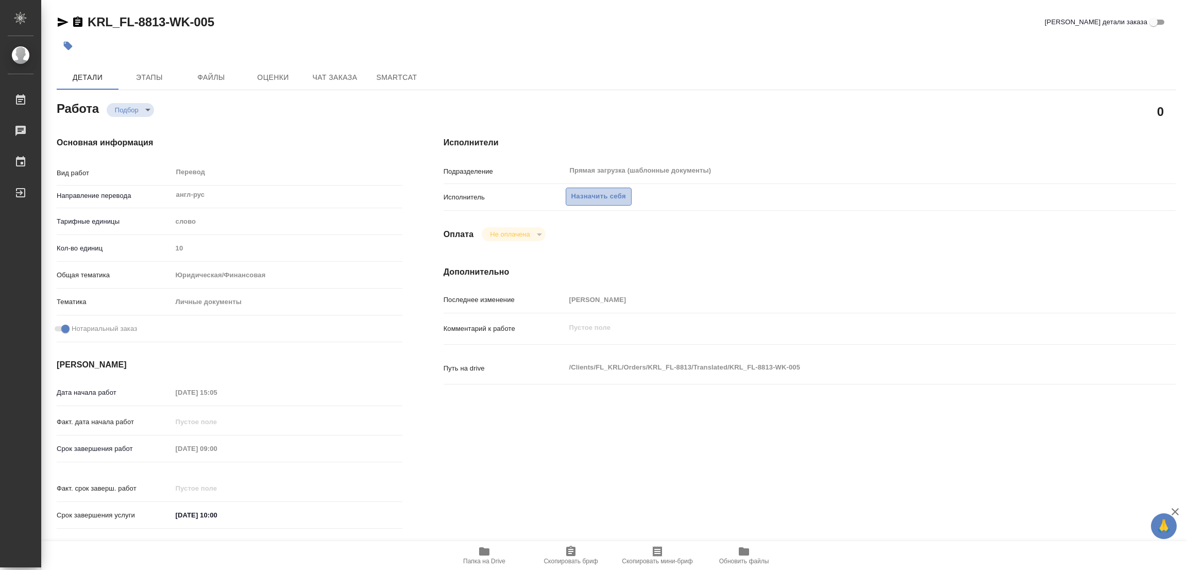
click at [581, 192] on span "Назначить себя" at bounding box center [598, 197] width 55 height 12
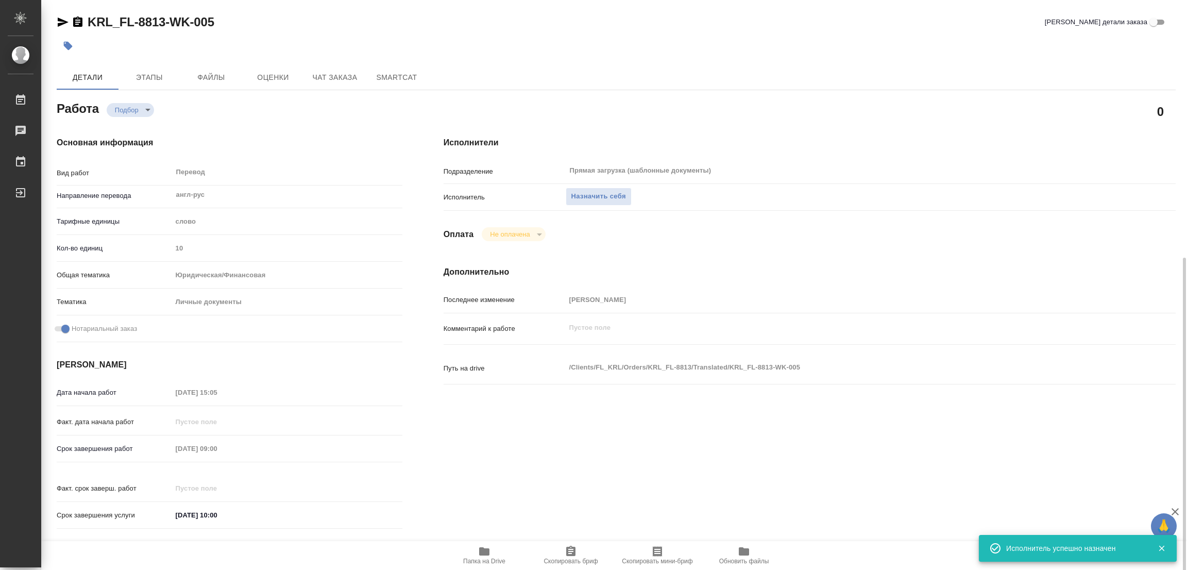
scroll to position [155, 0]
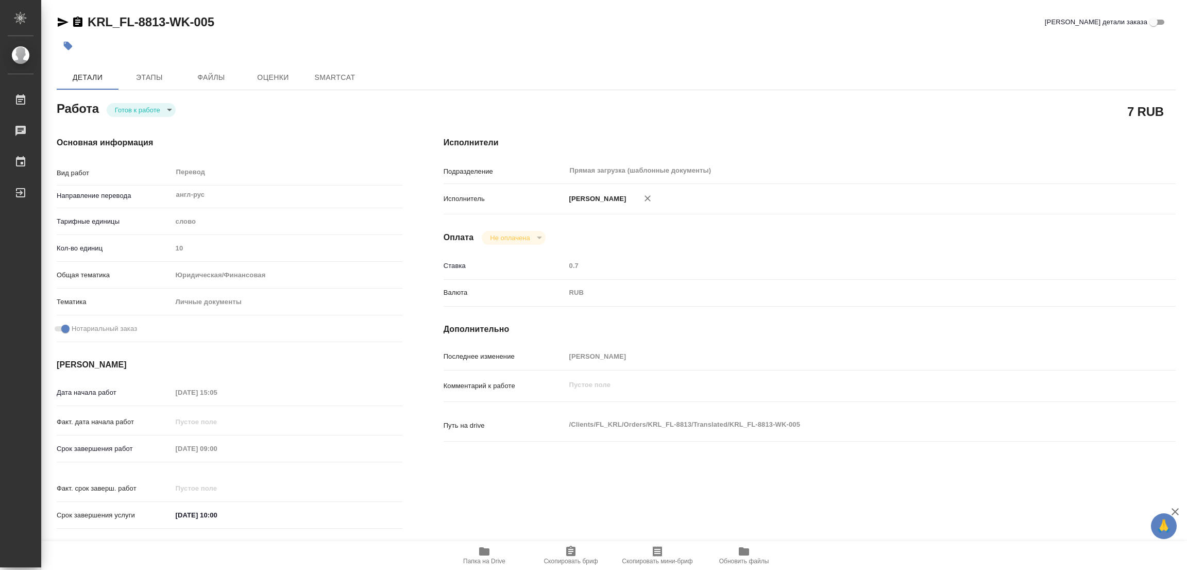
type textarea "x"
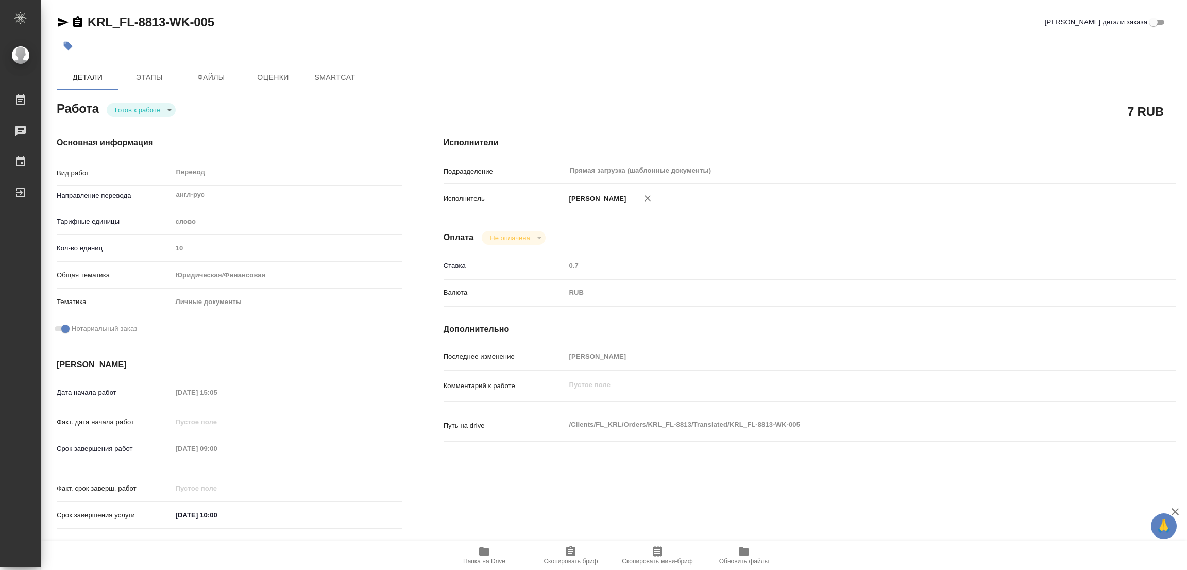
type textarea "x"
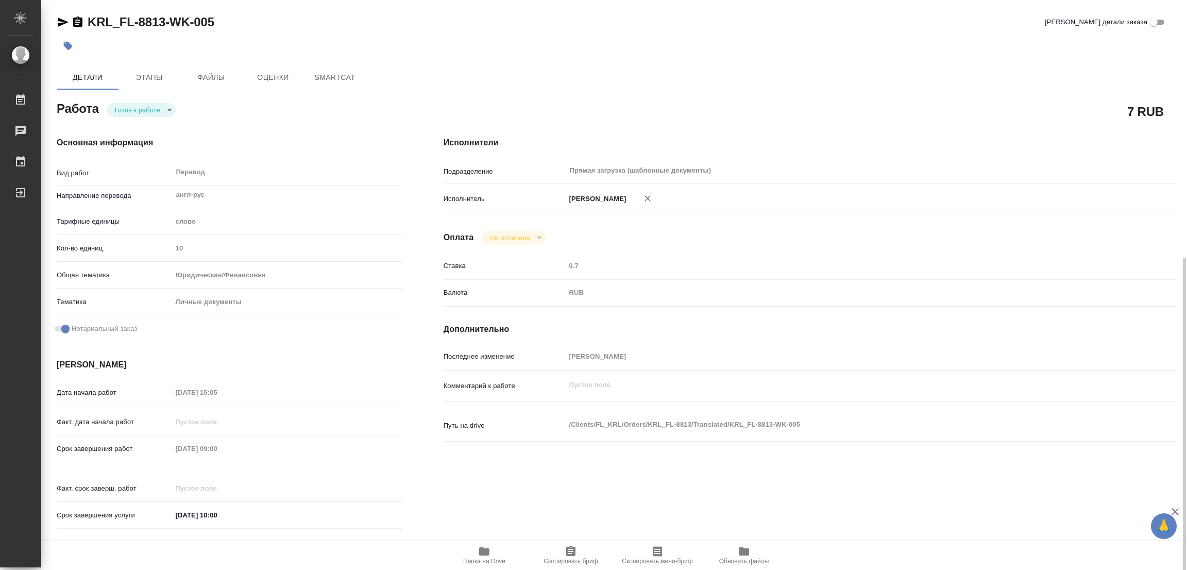
type textarea "x"
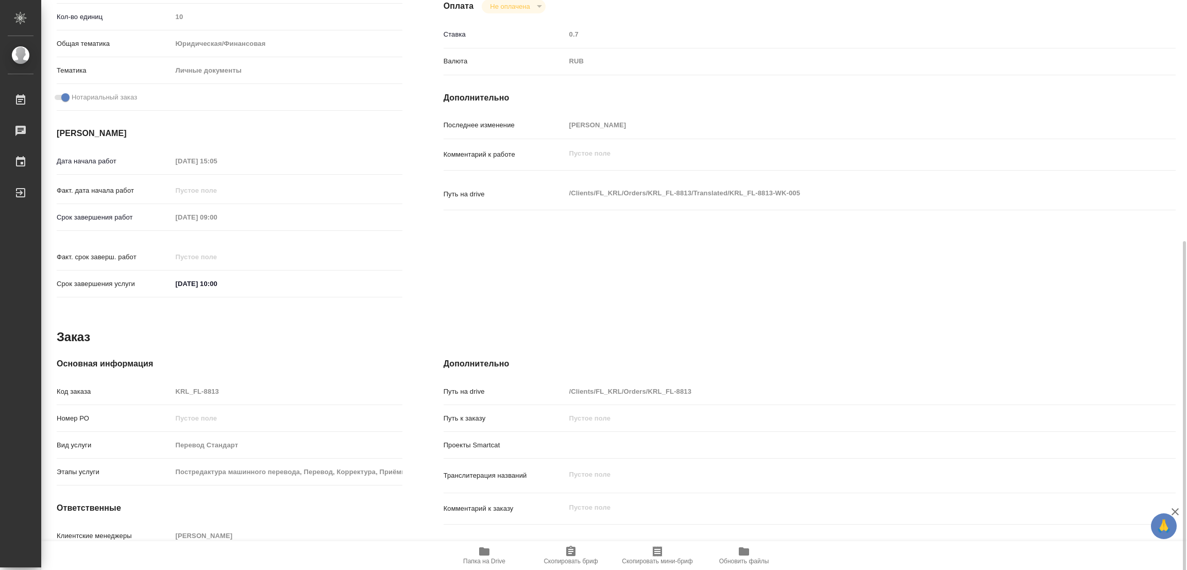
scroll to position [283, 0]
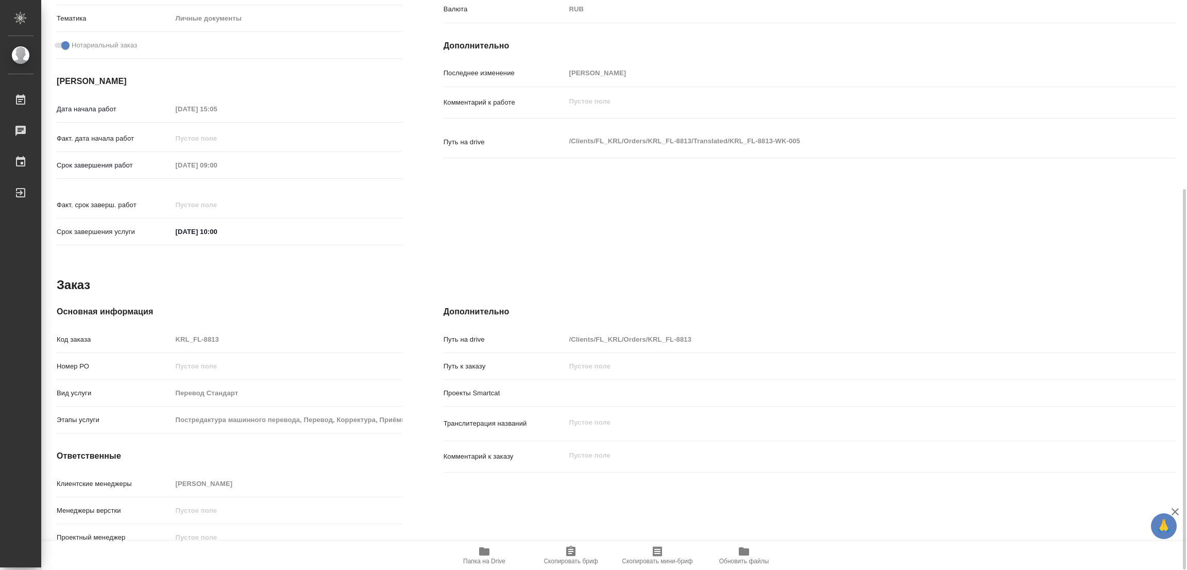
type textarea "x"
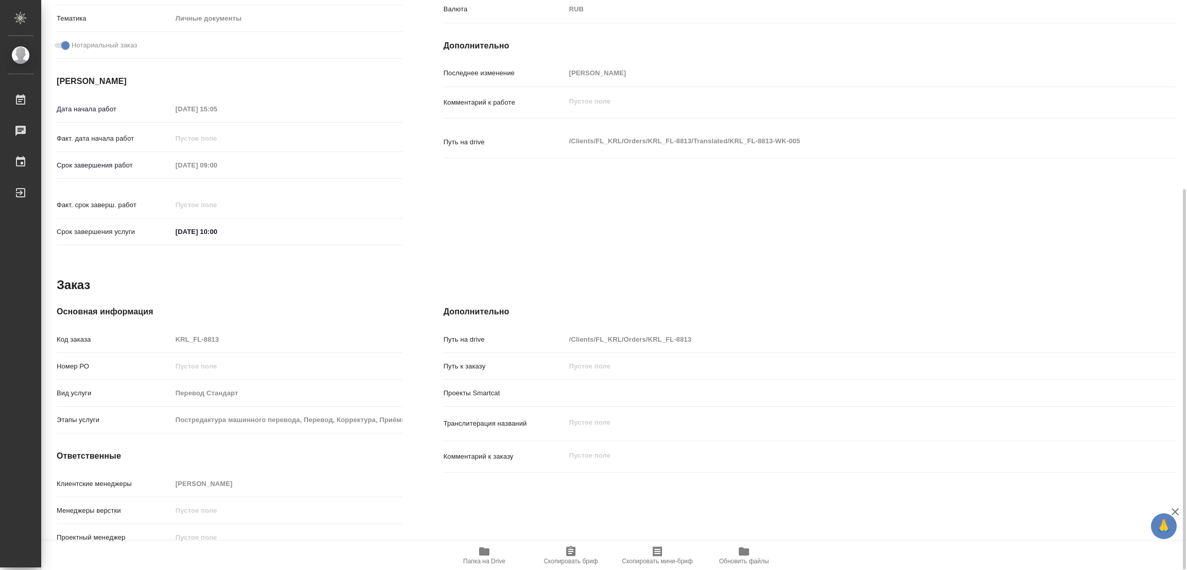
type textarea "x"
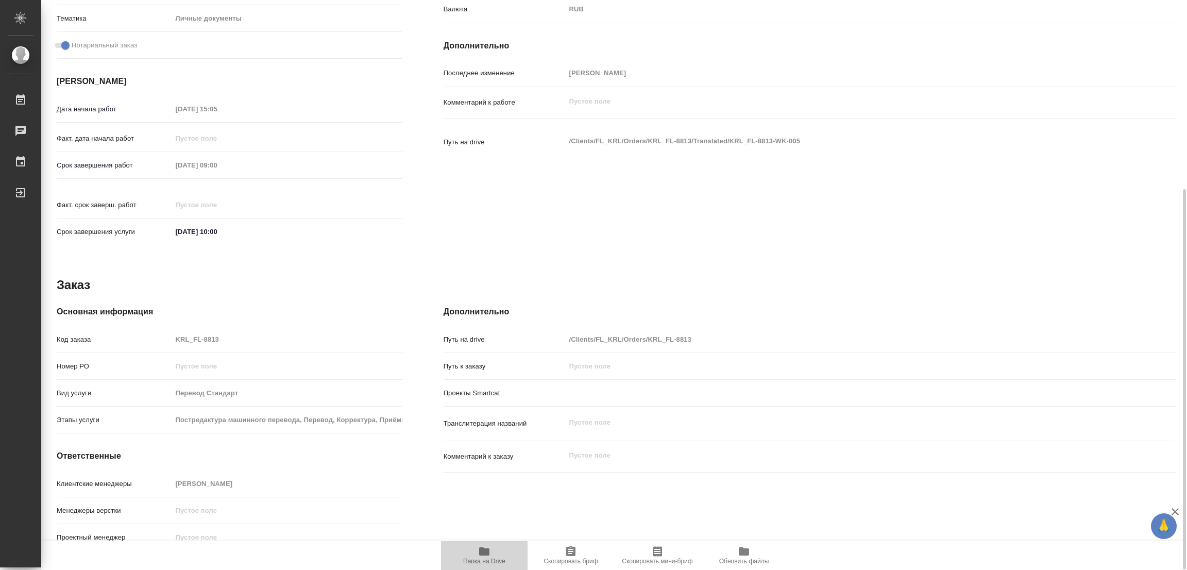
click at [474, 550] on span "Папка на Drive" at bounding box center [484, 555] width 74 height 20
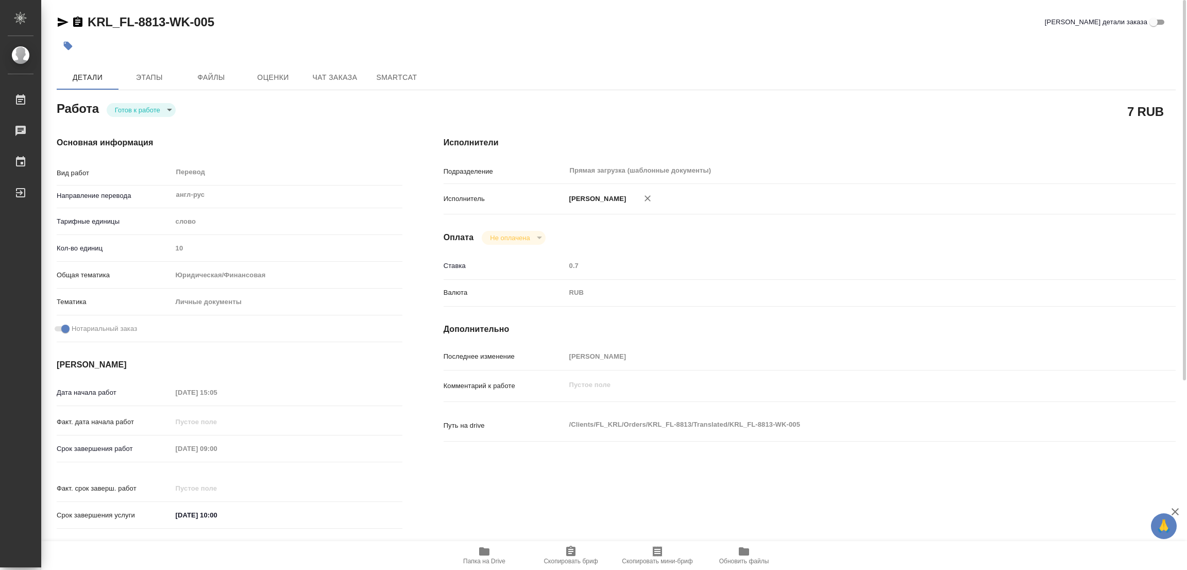
type textarea "x"
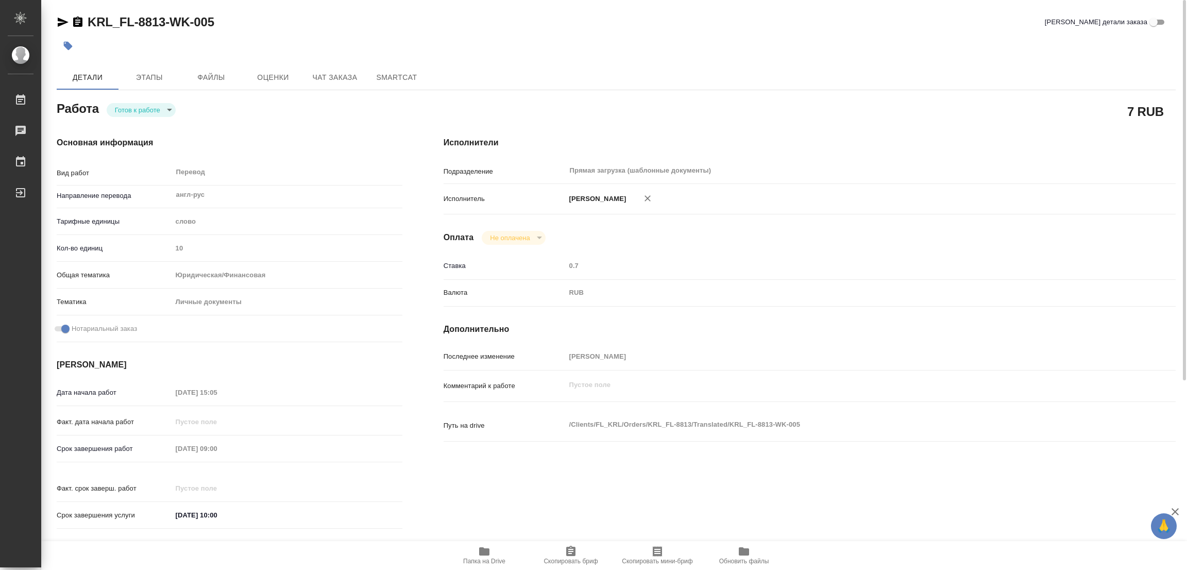
type textarea "x"
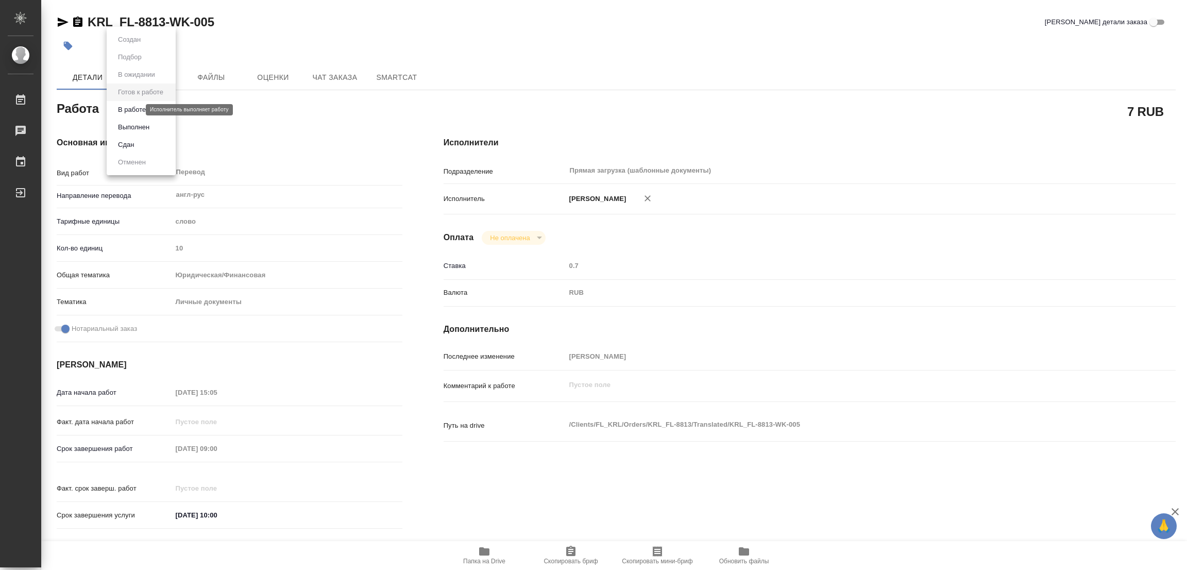
click at [125, 106] on body "🙏 .cls-1 fill:#fff; AWATERA Popova Galina Работы 0 Чаты График Выйти KRL_FL-881…" at bounding box center [593, 285] width 1187 height 570
click at [126, 109] on button "В работе" at bounding box center [132, 109] width 34 height 11
type textarea "x"
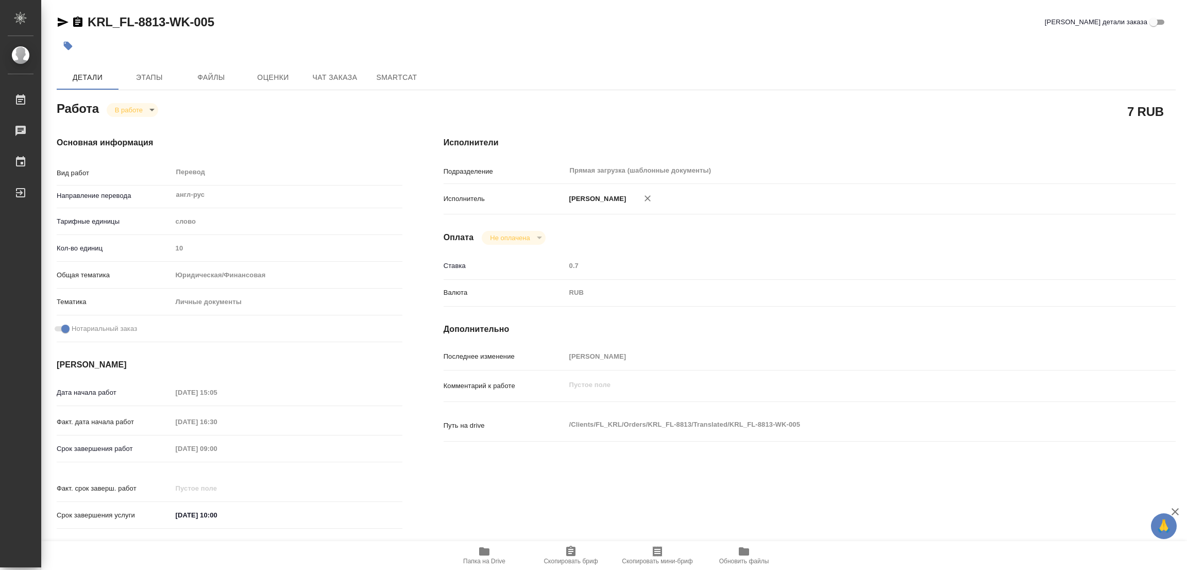
type textarea "x"
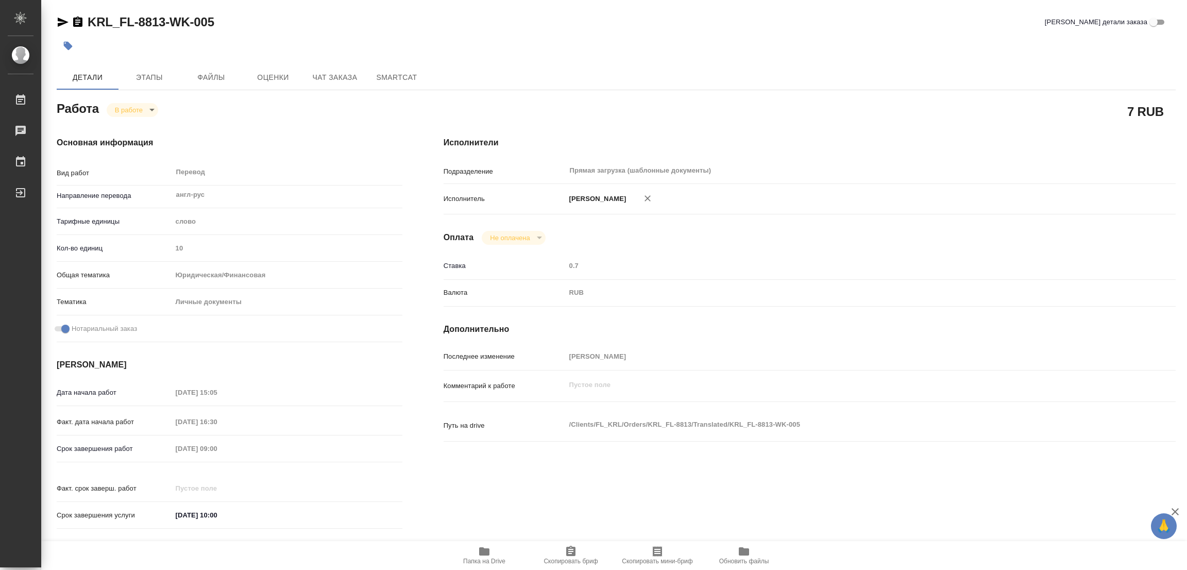
type textarea "x"
click at [583, 32] on div "KRL_FL-8813-WK-005 Кратко детали заказа" at bounding box center [616, 24] width 1119 height 21
type textarea "x"
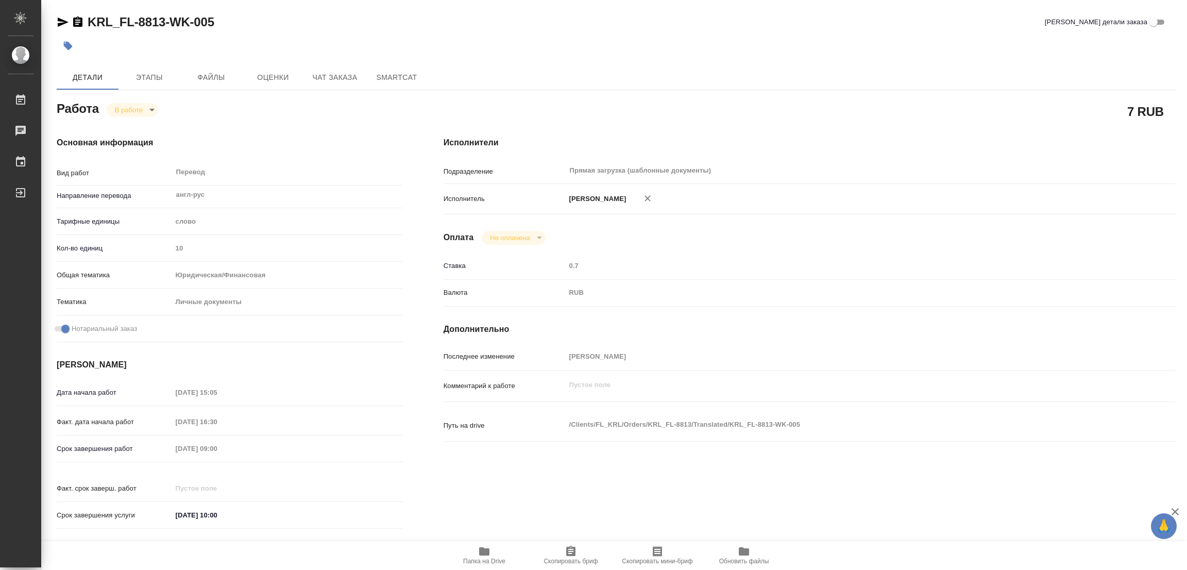
type textarea "x"
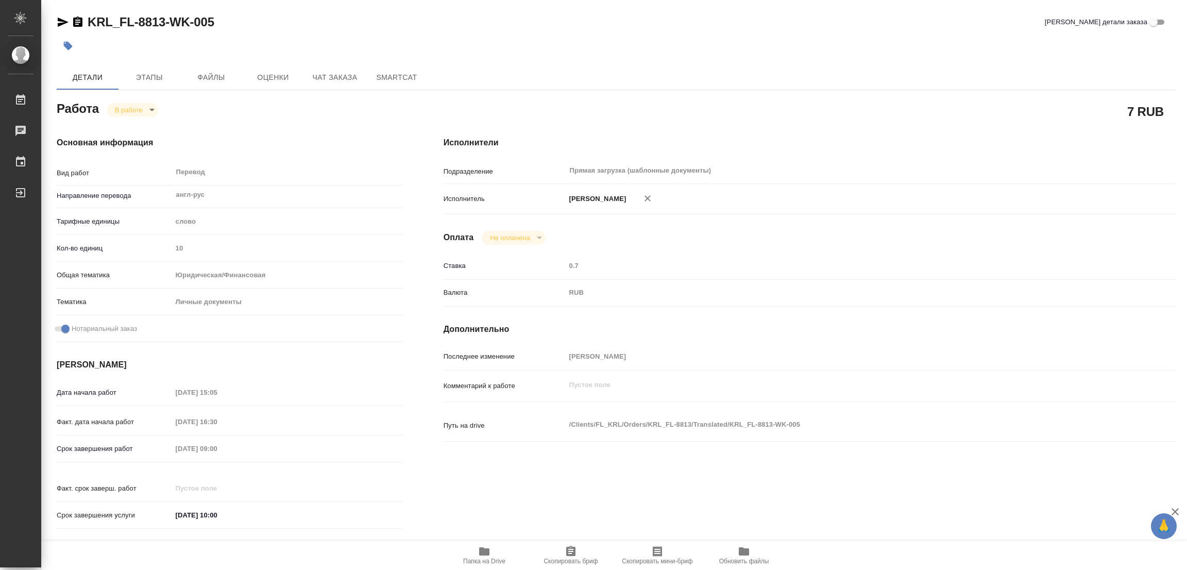
type textarea "x"
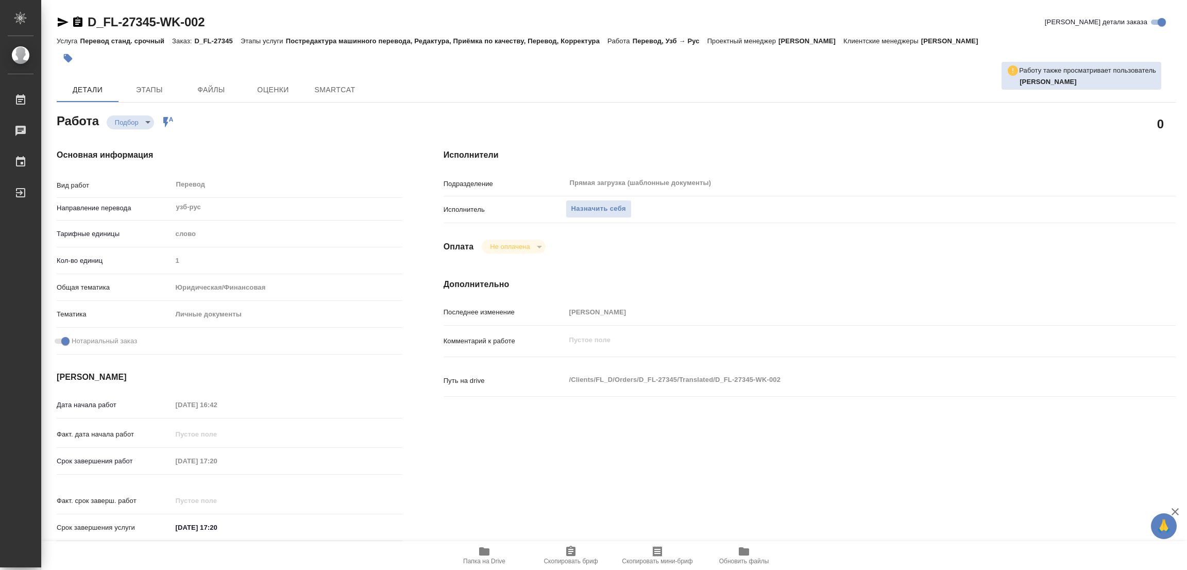
type textarea "x"
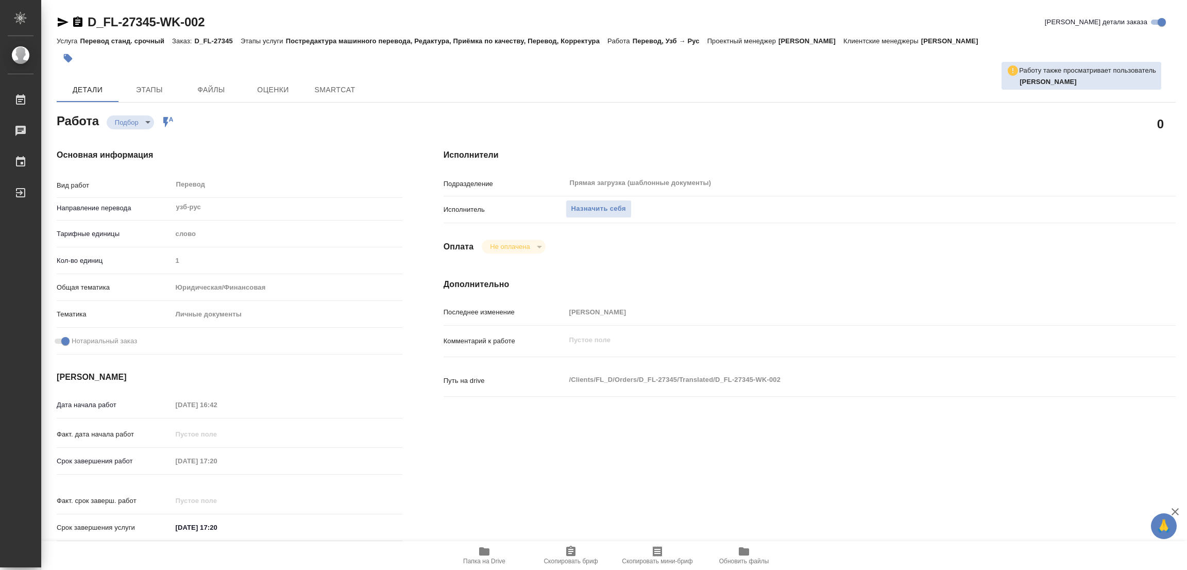
type textarea "x"
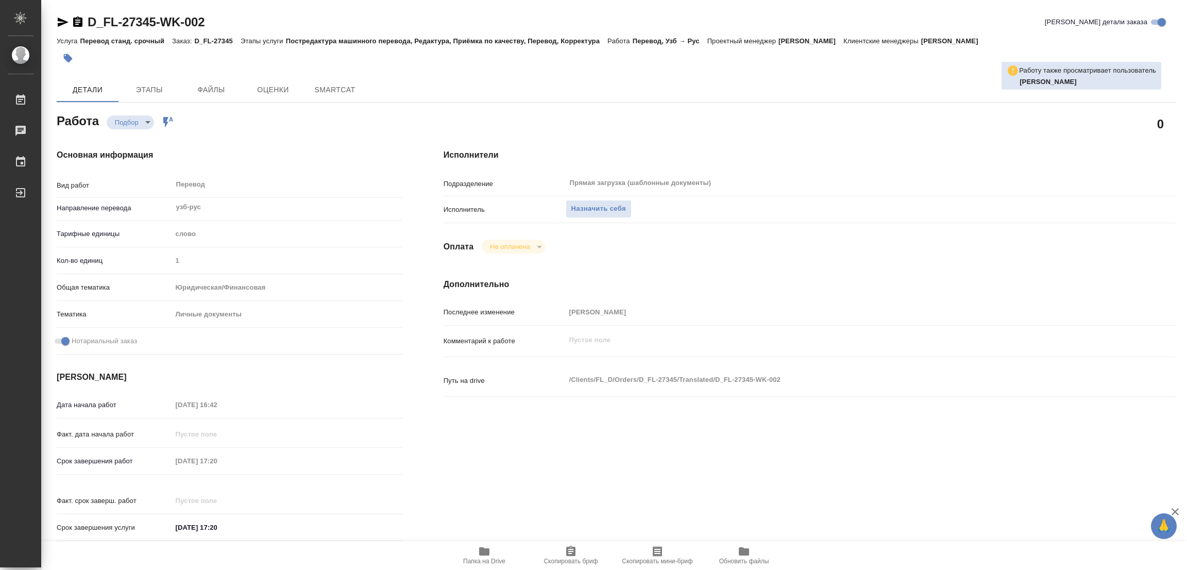
type textarea "x"
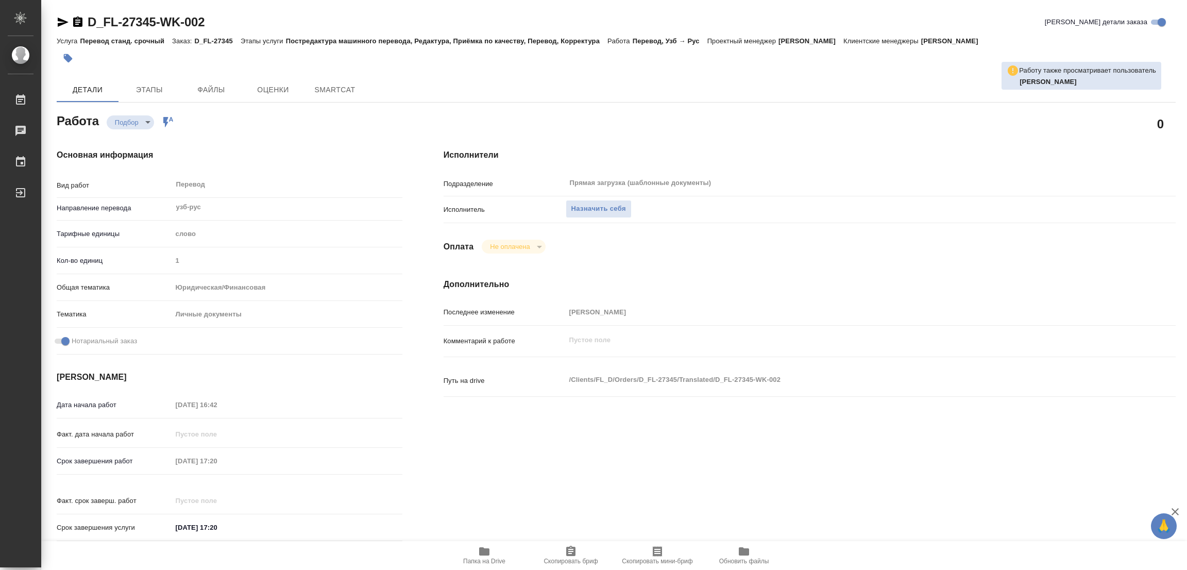
type textarea "x"
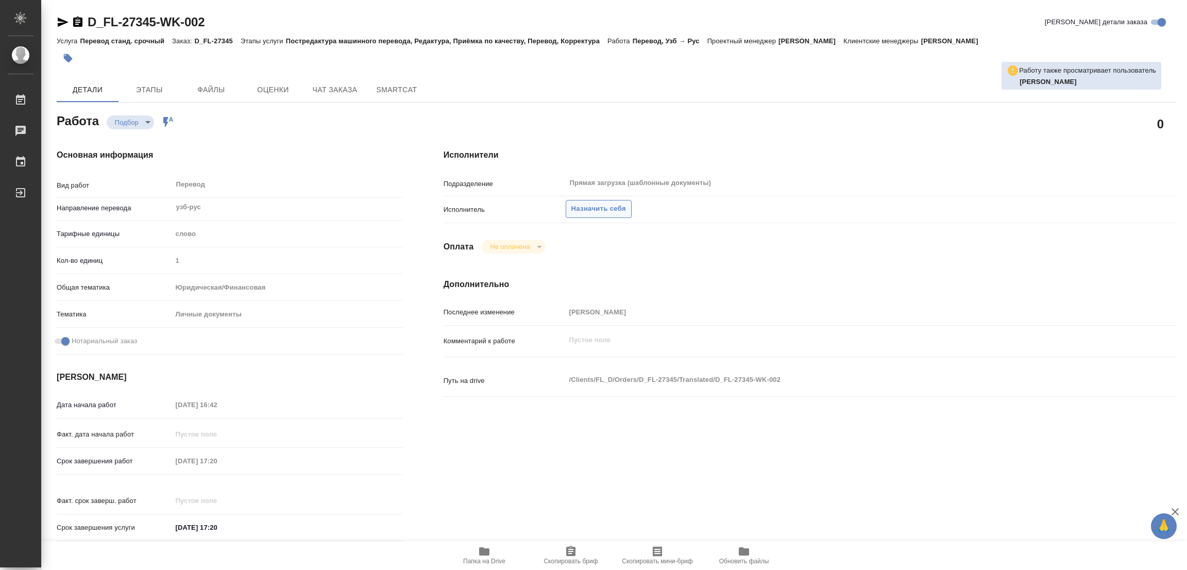
type textarea "x"
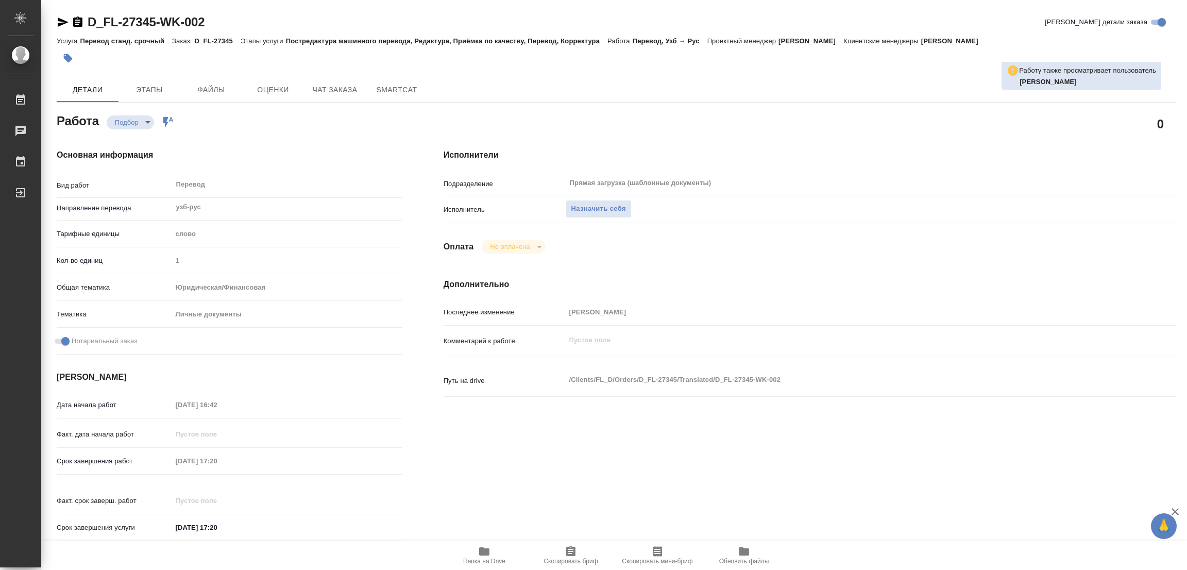
scroll to position [296, 0]
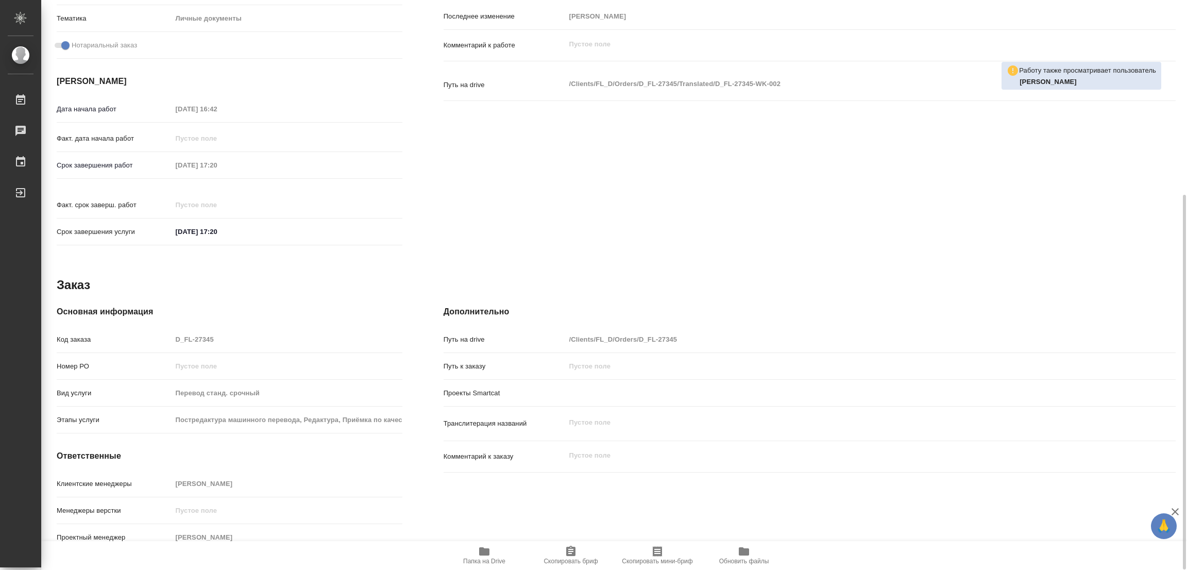
type textarea "x"
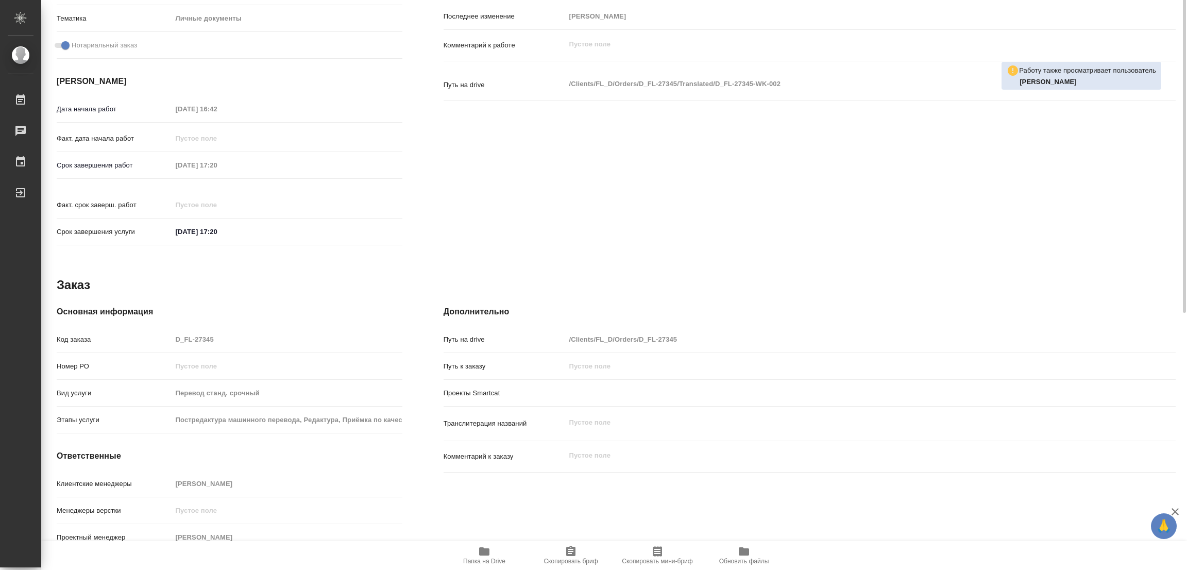
scroll to position [141, 0]
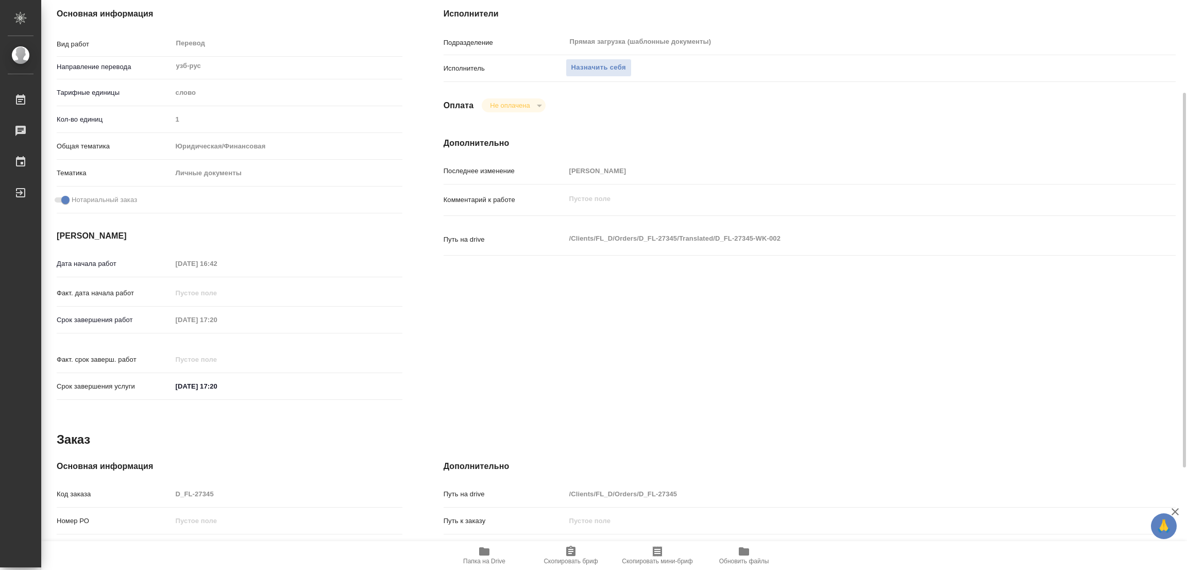
click at [199, 460] on h4 "Основная информация" at bounding box center [230, 466] width 346 height 12
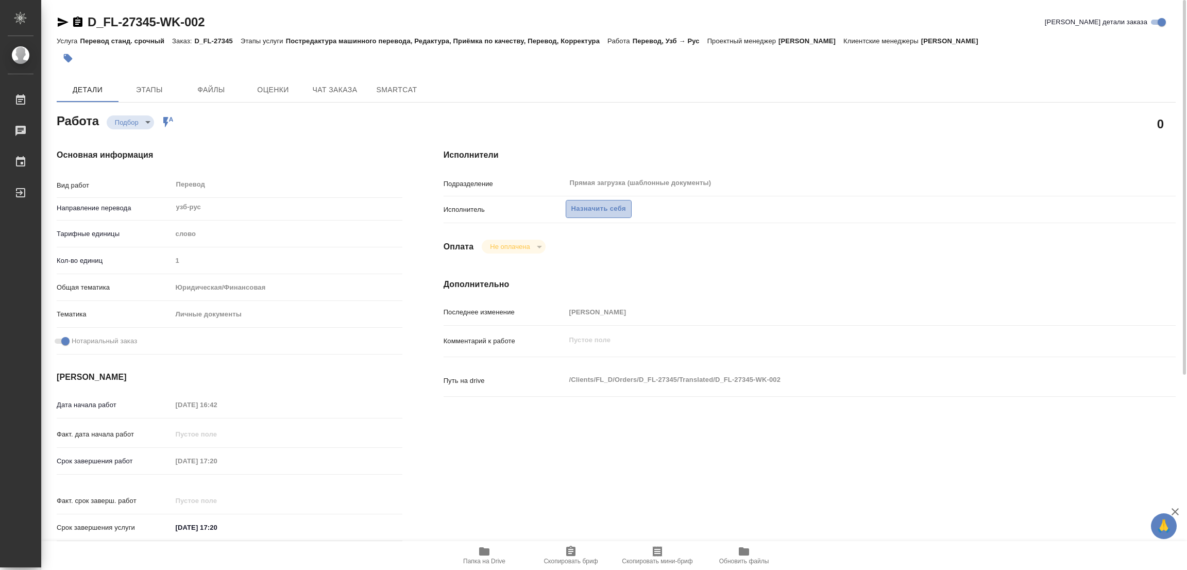
click at [585, 205] on span "Назначить себя" at bounding box center [598, 209] width 55 height 12
type textarea "x"
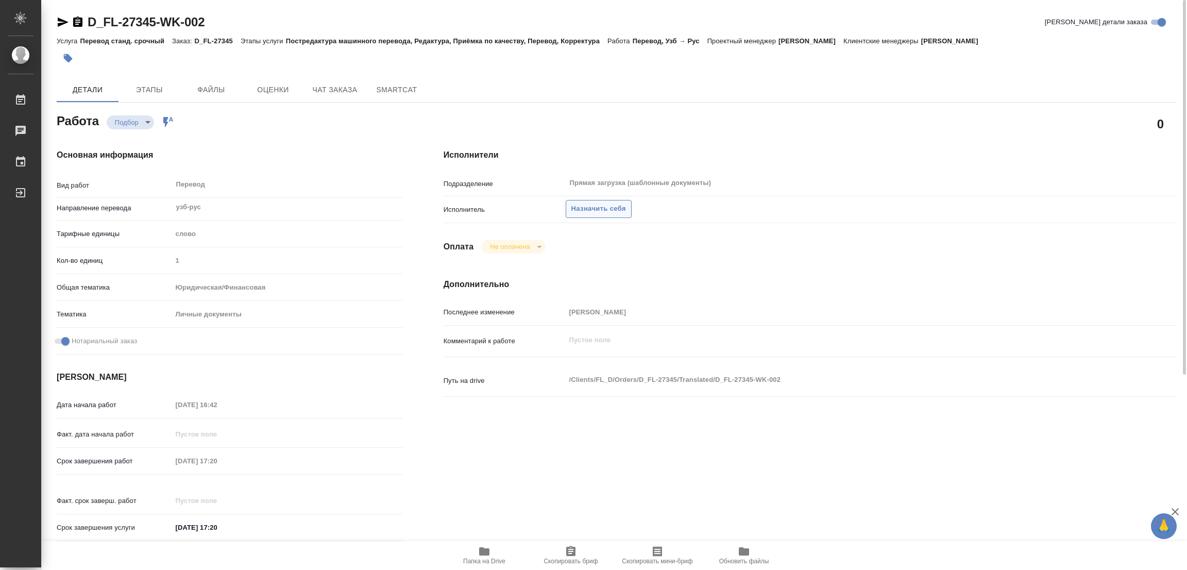
type textarea "x"
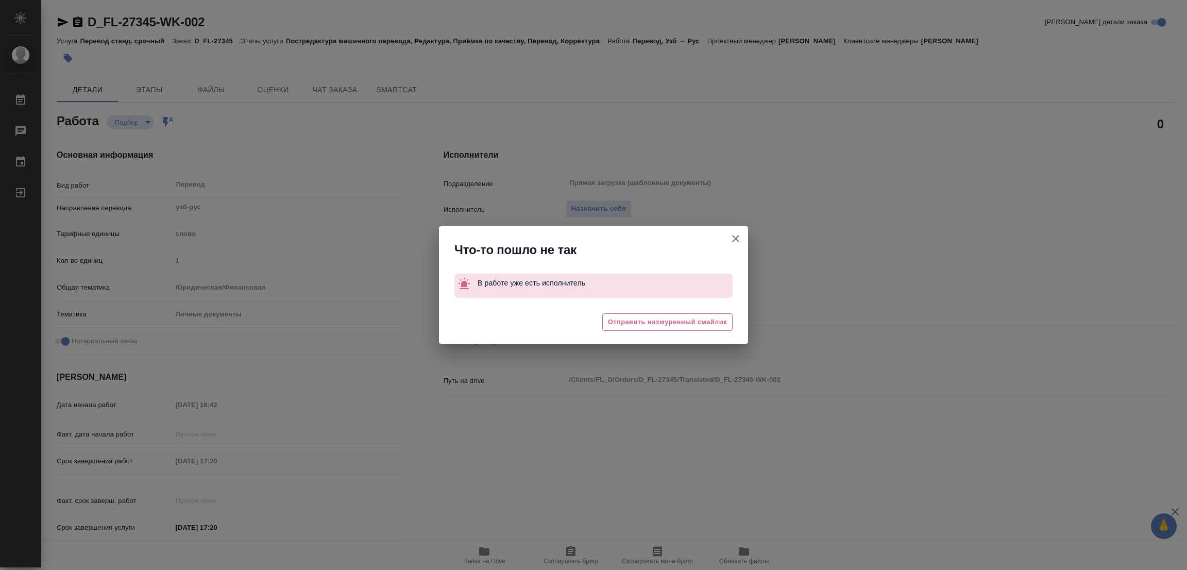
click at [737, 237] on icon "button" at bounding box center [735, 238] width 7 height 7
type textarea "x"
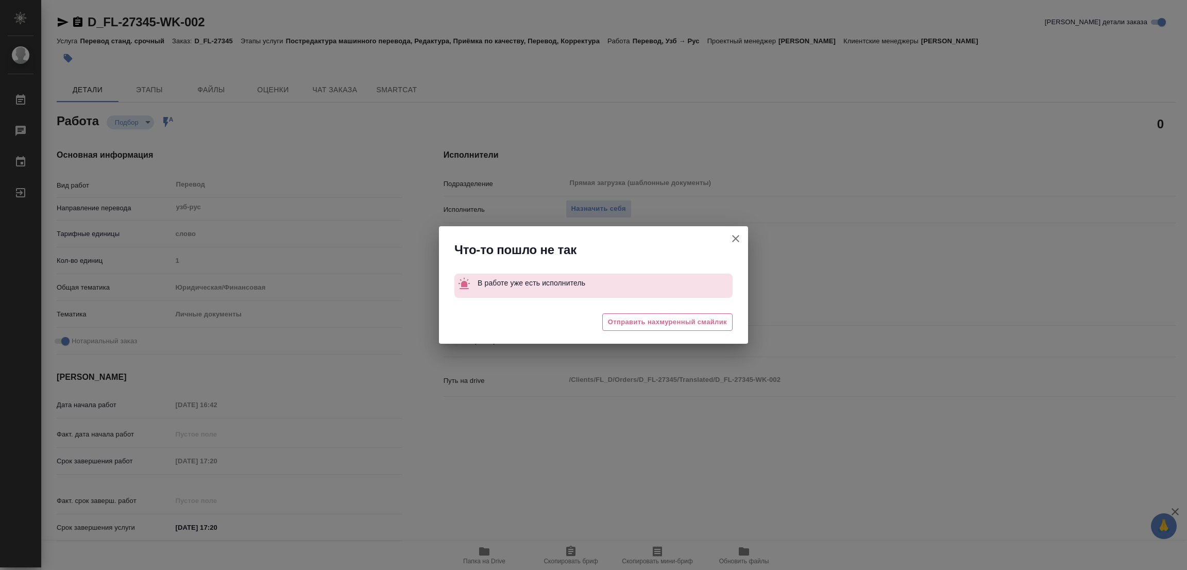
type textarea "x"
